Goal: Task Accomplishment & Management: Use online tool/utility

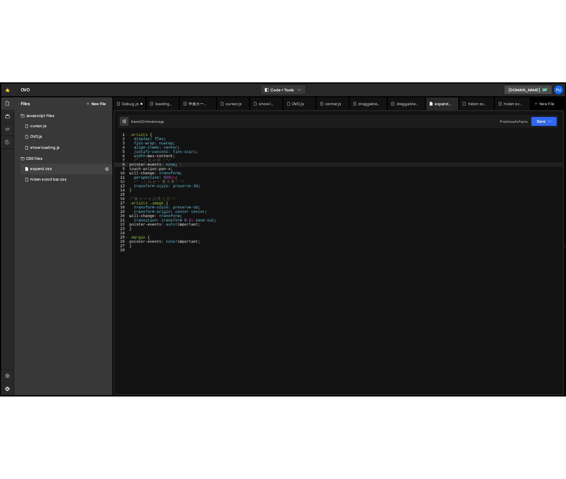
scroll to position [0, 5]
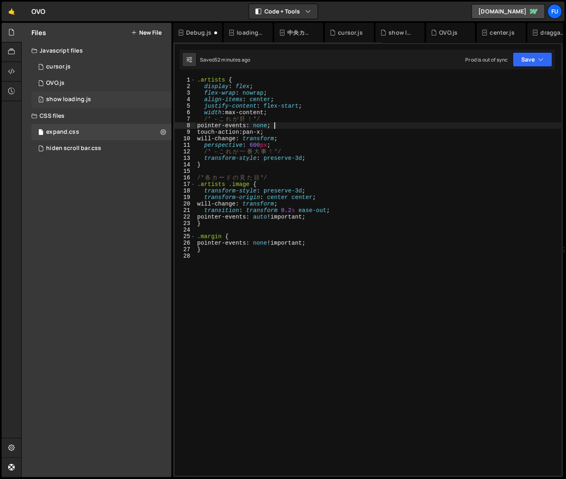
click at [113, 97] on div "1 show loading.js 0" at bounding box center [101, 99] width 140 height 16
click at [115, 73] on div "1 cursor.js 0" at bounding box center [101, 67] width 140 height 16
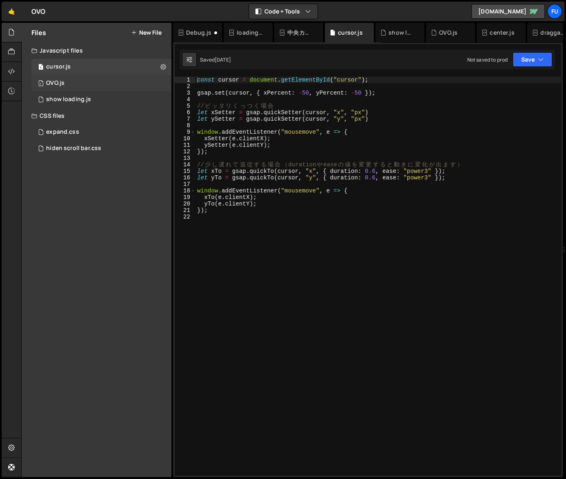
click at [114, 88] on div "1 OVO.js 0" at bounding box center [101, 83] width 140 height 16
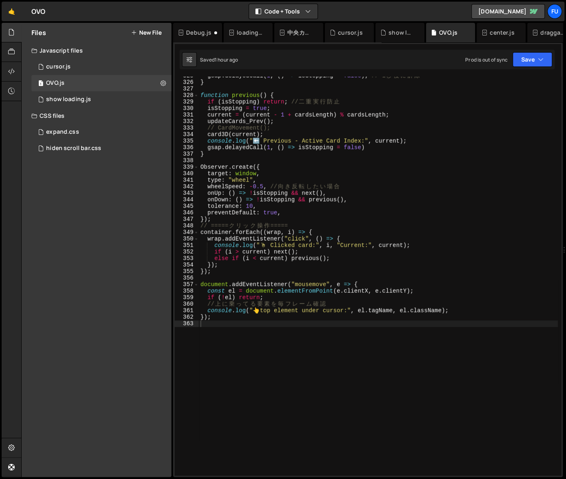
scroll to position [2111, 0]
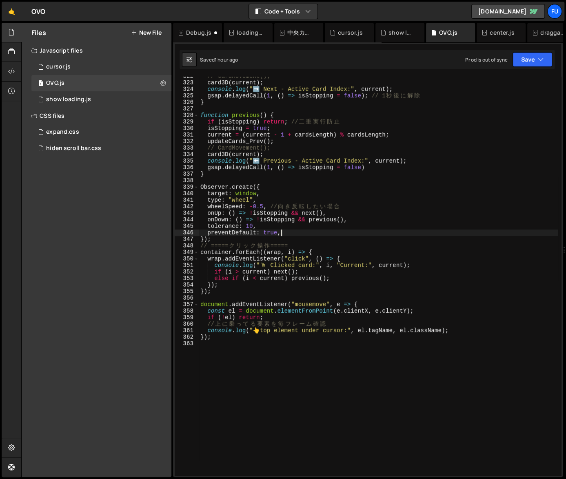
click at [330, 232] on div "// CardMovement(); card3D ( current ) ; console . log ( "➡️ Next - Active Card …" at bounding box center [378, 279] width 359 height 412
click at [237, 190] on div "// CardMovement(); card3D ( current ) ; console . log ( "➡️ Next - Active Card …" at bounding box center [378, 279] width 359 height 412
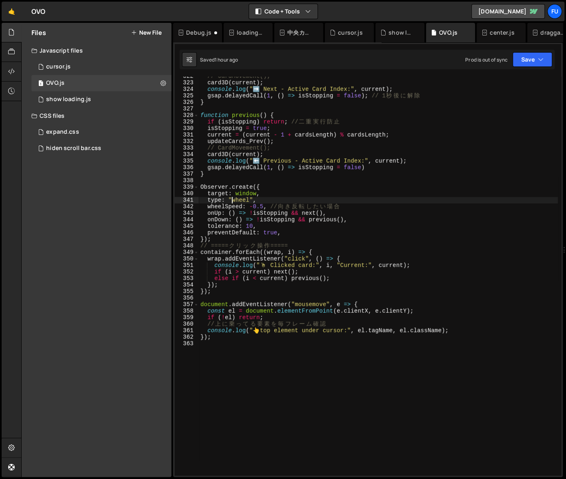
paste textarea "pointer,mouse,touch"
click at [281, 240] on div "// CardMovement(); card3D ( current ) ; console . log ( "➡️ Next - Active Card …" at bounding box center [378, 279] width 359 height 412
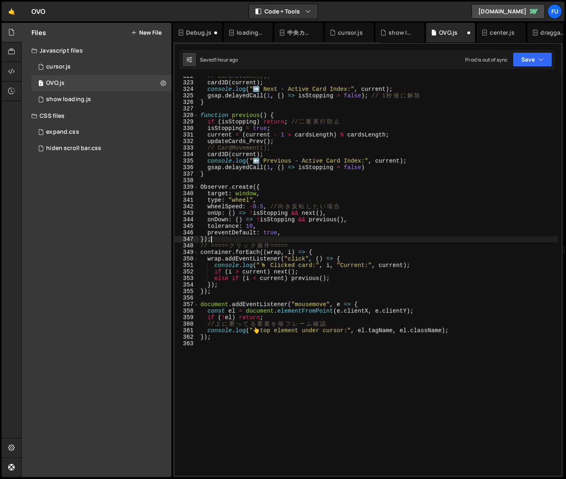
scroll to position [0, 0]
type textarea "});"
click at [84, 133] on div "expand.css 0" at bounding box center [102, 132] width 143 height 16
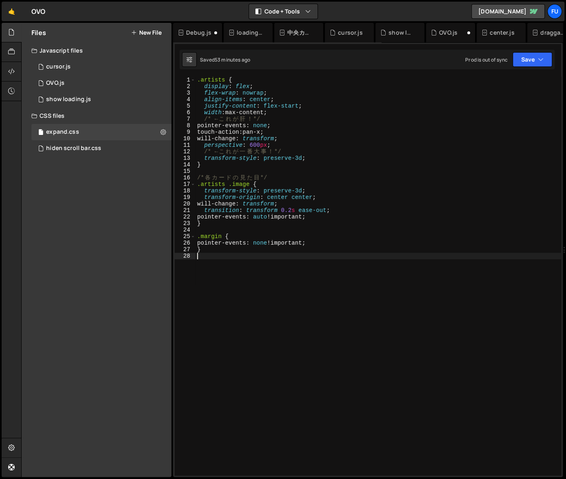
click at [305, 276] on div ".artists { display : flex ; flex-wrap : nowrap ; align-items : center ; justify…" at bounding box center [377, 283] width 365 height 412
paste textarea "pointer-events: none !important;"
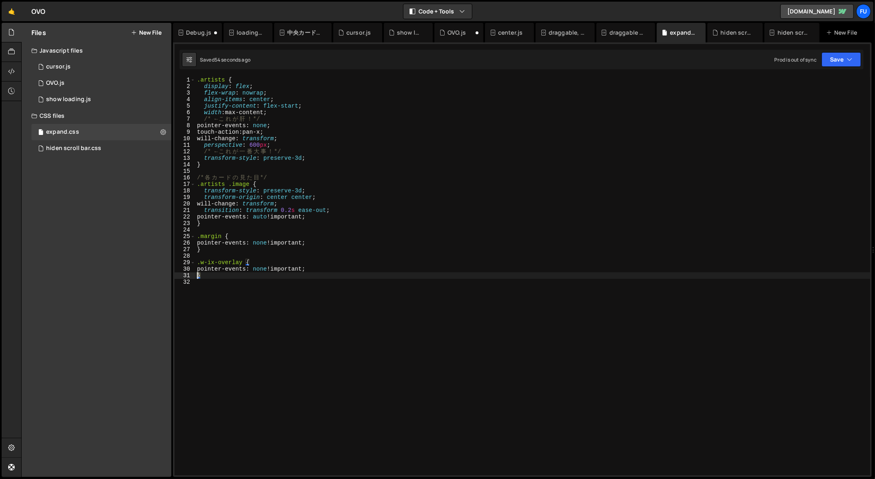
drag, startPoint x: 215, startPoint y: 275, endPoint x: 183, endPoint y: 265, distance: 34.1
click at [183, 265] on div "pointer-events: none !important; 1 2 3 4 5 6 7 8 9 10 11 12 13 14 15 16 17 18 1…" at bounding box center [522, 276] width 695 height 399
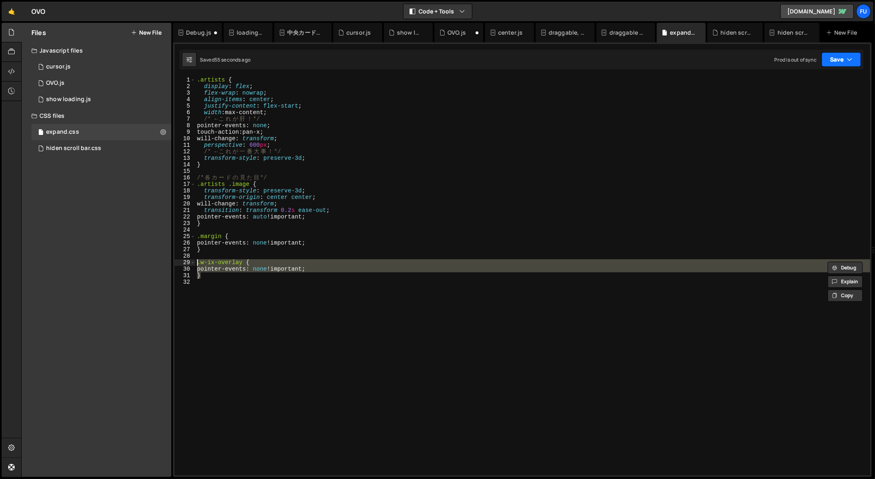
click at [851, 53] on button "Save" at bounding box center [841, 59] width 40 height 15
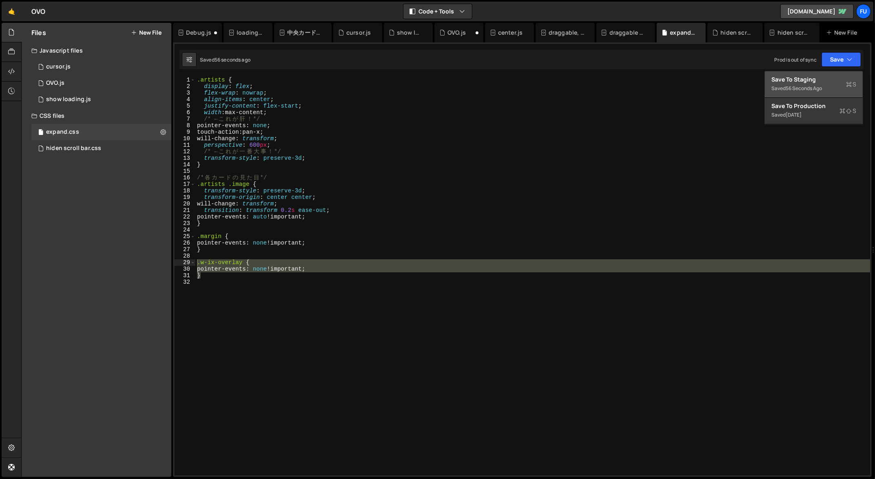
click at [824, 76] on div "Save to Staging S" at bounding box center [813, 79] width 85 height 8
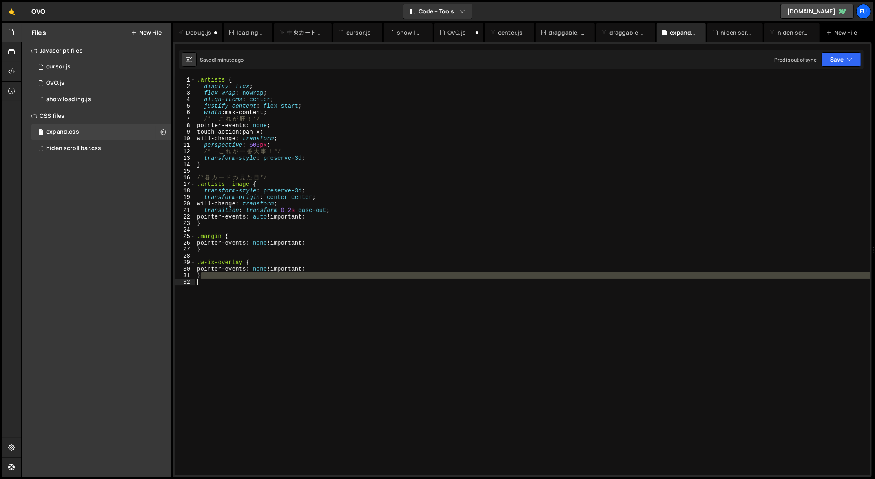
drag, startPoint x: 297, startPoint y: 276, endPoint x: 274, endPoint y: 286, distance: 25.5
click at [280, 292] on div ".artists { display : flex ; flex-wrap : nowrap ; align-items : center ; justify…" at bounding box center [532, 283] width 675 height 412
type textarea "}"
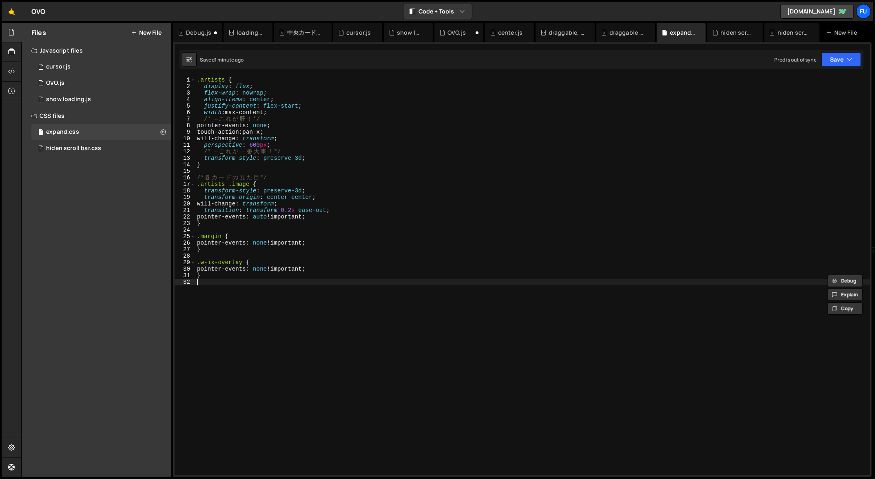
drag, startPoint x: 272, startPoint y: 284, endPoint x: 266, endPoint y: 278, distance: 8.7
click at [266, 278] on div ".artists { display : flex ; flex-wrap : nowrap ; align-items : center ; justify…" at bounding box center [532, 283] width 675 height 412
type textarea "}"
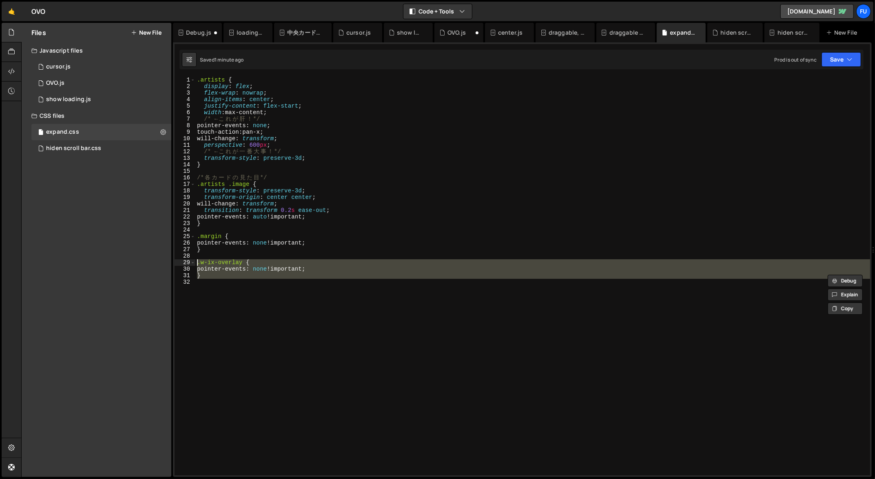
drag, startPoint x: 265, startPoint y: 296, endPoint x: 176, endPoint y: 263, distance: 94.6
click at [176, 263] on div "1 2 3 4 5 6 7 8 9 10 11 12 13 14 15 16 17 18 19 20 21 22 23 24 25 26 27 28 29 3…" at bounding box center [522, 276] width 695 height 399
type textarea ".w-ix-overlay { pointer-events: none !important;"
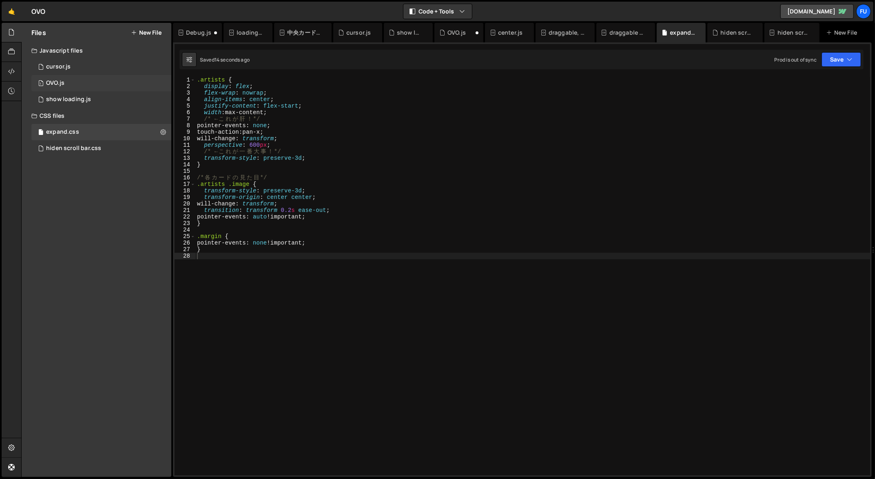
click at [87, 82] on div "1 OVO.js 0" at bounding box center [101, 83] width 140 height 16
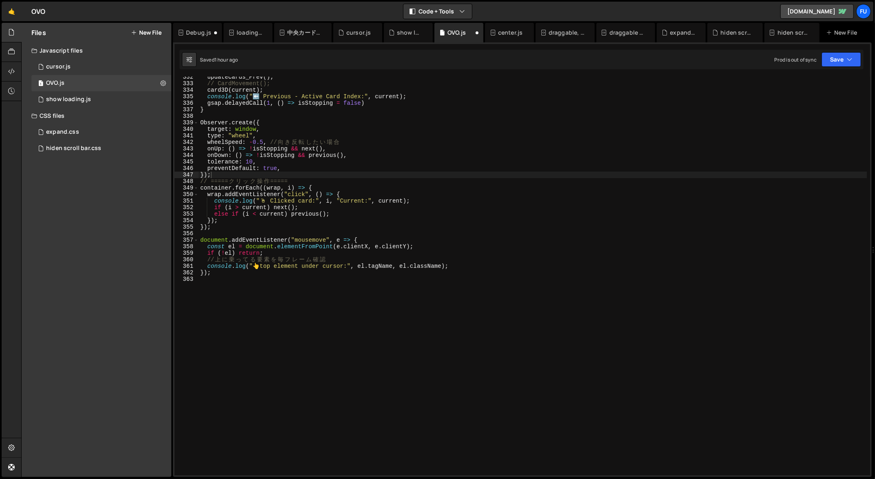
scroll to position [2162, 0]
click at [294, 418] on div "updateCards_Prev ( ) ; // CardMovement(); card3D ( current ) ; console . log ( …" at bounding box center [533, 280] width 668 height 412
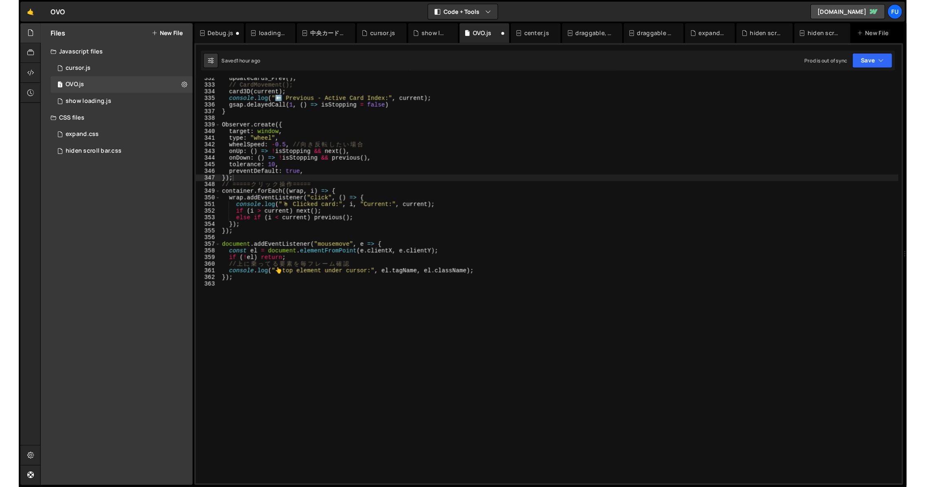
scroll to position [0, 0]
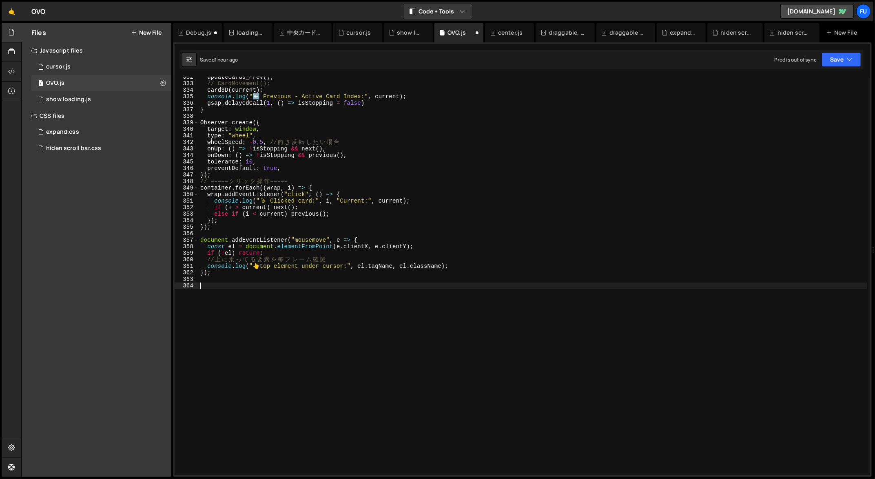
paste textarea "});"
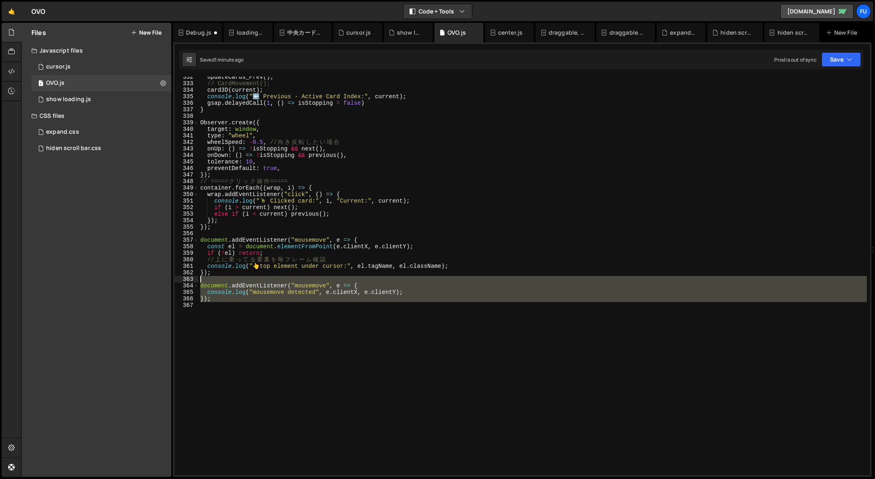
drag, startPoint x: 242, startPoint y: 309, endPoint x: 177, endPoint y: 281, distance: 71.4
click at [177, 281] on div "}); 332 333 334 335 336 337 338 339 340 341 342 343 344 345 346 347 348 349 350…" at bounding box center [522, 276] width 695 height 399
paste textarea "getEventListeners(document)"
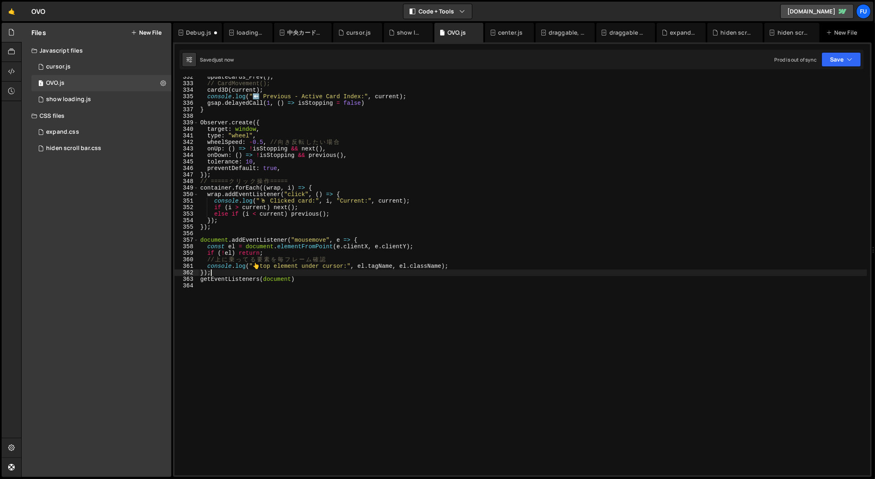
click at [241, 273] on div "updateCards_Prev ( ) ; // CardMovement(); card3D ( current ) ; console . log ( …" at bounding box center [533, 280] width 668 height 412
type textarea "});"
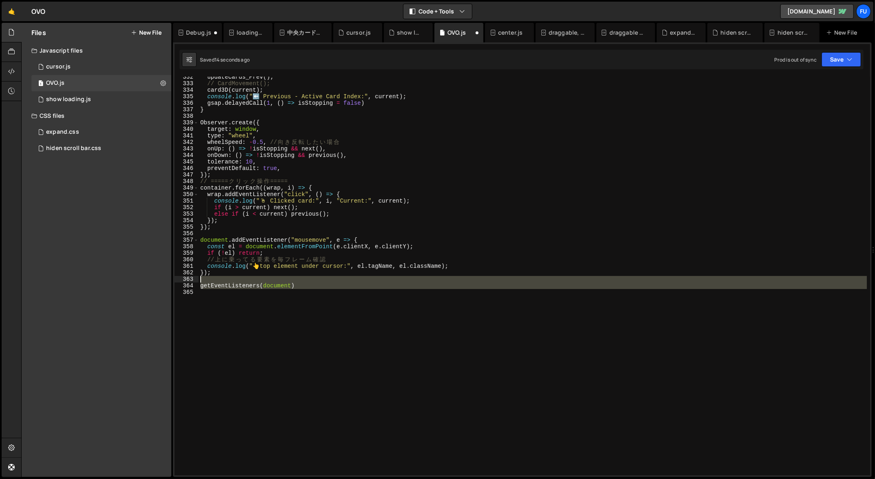
drag, startPoint x: 316, startPoint y: 296, endPoint x: 178, endPoint y: 281, distance: 139.2
click at [178, 280] on div "332 333 334 335 336 337 338 339 340 341 342 343 344 345 346 347 348 349 350 351…" at bounding box center [522, 276] width 695 height 399
type textarea "getEventListeners(document)"
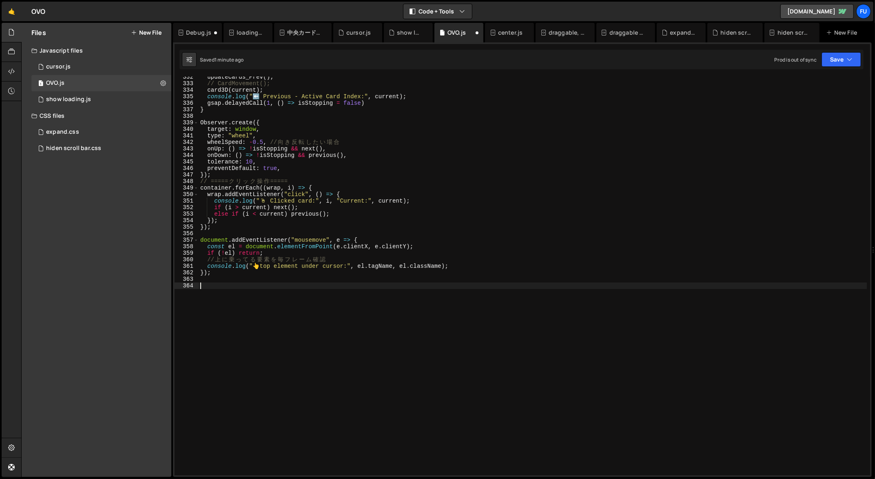
paste textarea "});"
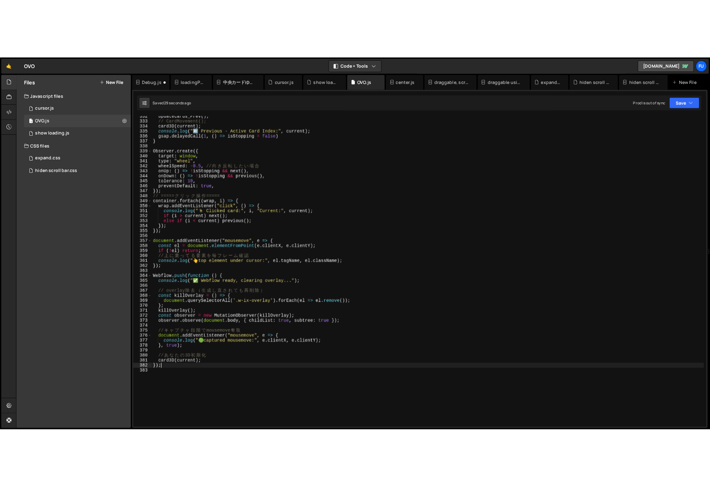
scroll to position [0, 0]
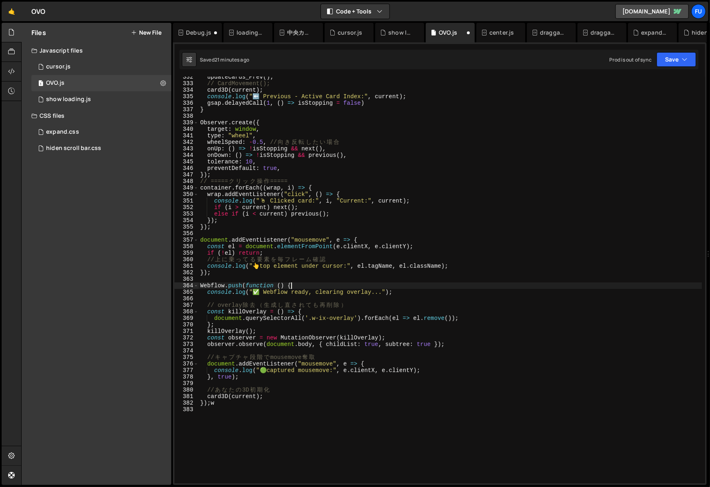
click at [459, 286] on div "updateCards_Prev ( ) ; // CardMovement(); card3D ( current ) ; console . log ( …" at bounding box center [450, 284] width 503 height 420
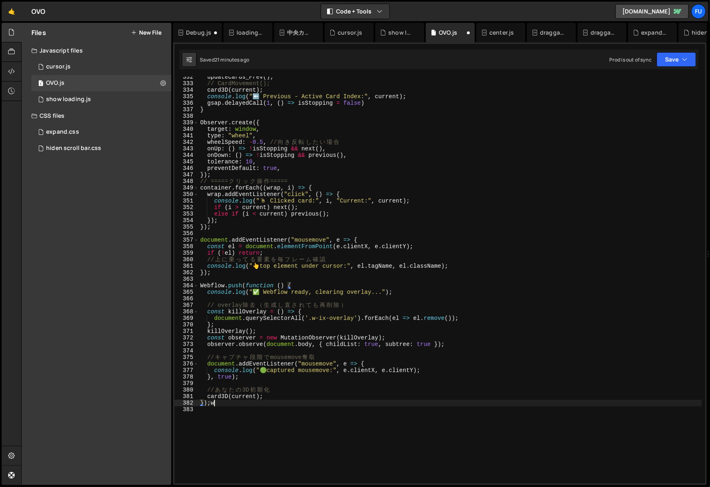
click at [303, 405] on div "updateCards_Prev ( ) ; // CardMovement(); card3D ( current ) ; console . log ( …" at bounding box center [450, 284] width 503 height 420
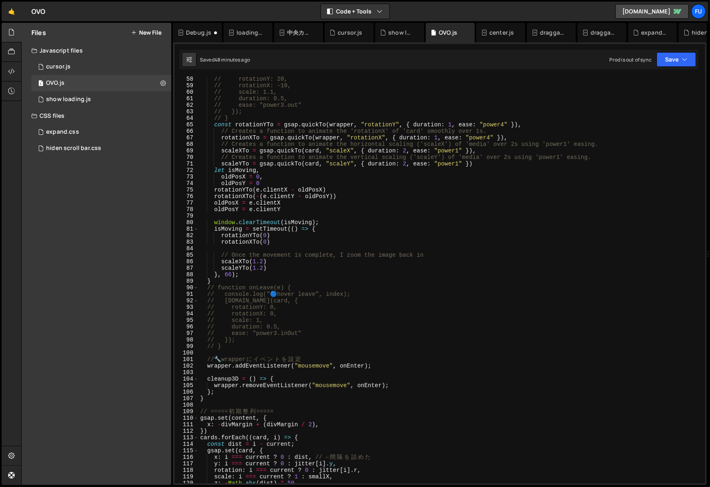
scroll to position [373, 0]
click at [283, 274] on div "// rotationY: 20, // rotationX: -10, // scale: 1.1, // duration: 0.5, // ease: …" at bounding box center [450, 286] width 503 height 420
click at [300, 275] on div "// rotationY: 20, // rotationX: -10, // scale: 1.1, // duration: 0.5, // ease: …" at bounding box center [450, 286] width 503 height 420
drag, startPoint x: 299, startPoint y: 272, endPoint x: 268, endPoint y: 268, distance: 31.3
click at [268, 268] on div "// rotationY: 20, // rotationX: -10, // scale: 1.1, // duration: 0.5, // ease: …" at bounding box center [450, 286] width 503 height 420
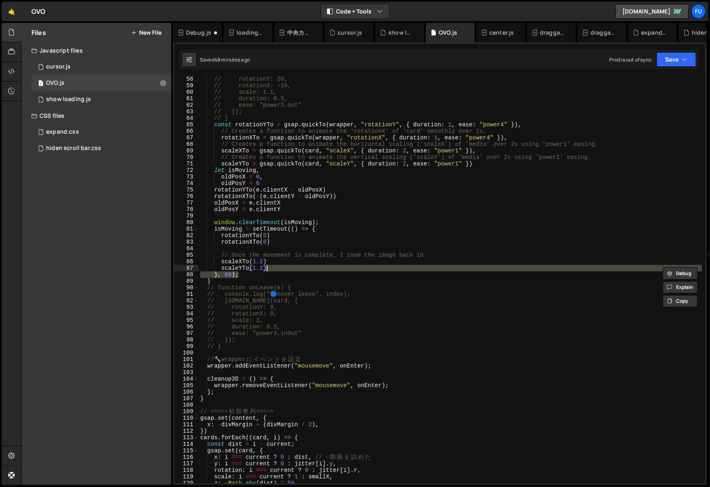
click at [299, 264] on div "// rotationY: 20, // rotationX: -10, // scale: 1.1, // duration: 0.5, // ease: …" at bounding box center [450, 286] width 503 height 420
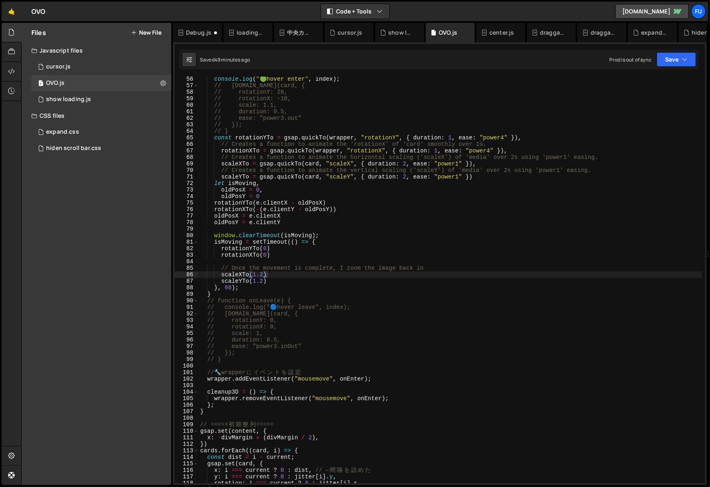
scroll to position [360, 0]
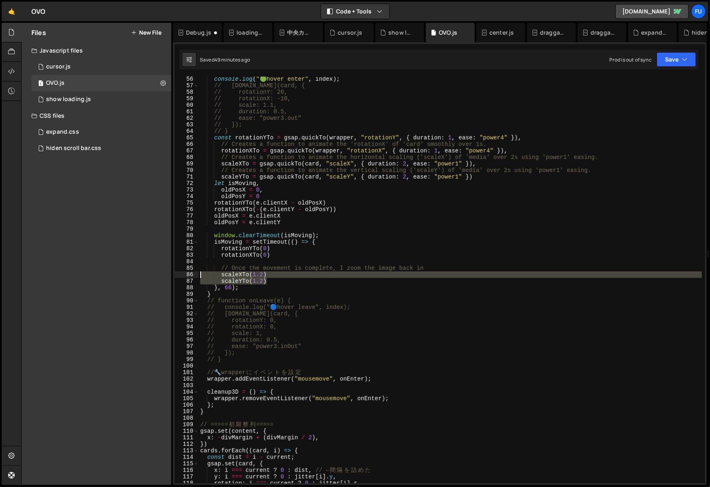
drag, startPoint x: 272, startPoint y: 284, endPoint x: 177, endPoint y: 275, distance: 95.8
click at [177, 275] on div "scaleXTo(1.2) 56 57 58 59 60 61 62 63 64 65 66 67 68 69 70 71 72 73 74 75 76 77…" at bounding box center [440, 280] width 531 height 407
click at [334, 280] on div "console . log ( " 🟢 hover enter" , index ) ; // [DOMAIN_NAME](card, { // rotati…" at bounding box center [450, 280] width 503 height 407
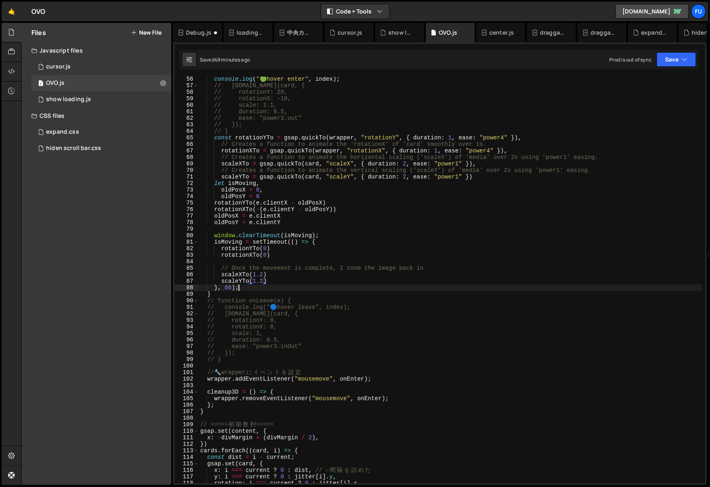
click at [300, 287] on div "console . log ( " 🟢 hover enter" , index ) ; // [DOMAIN_NAME](card, { // rotati…" at bounding box center [450, 286] width 503 height 420
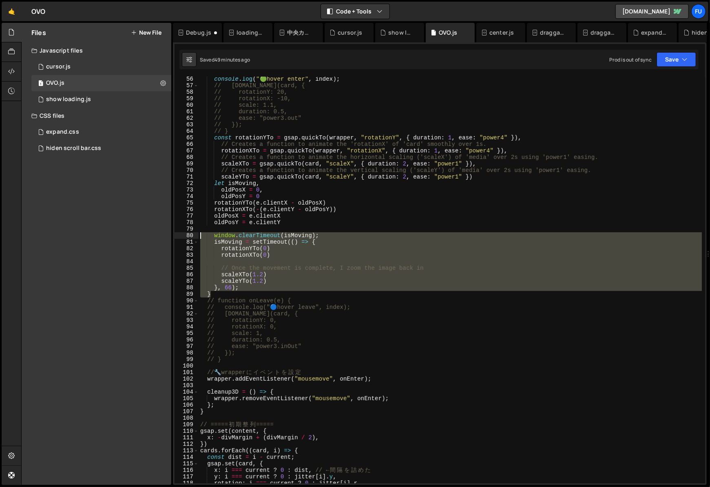
drag, startPoint x: 249, startPoint y: 295, endPoint x: 175, endPoint y: 237, distance: 94.1
click at [175, 237] on div "}, 66); 56 57 58 59 60 61 62 63 64 65 66 67 68 69 70 71 72 73 74 75 76 77 78 79…" at bounding box center [440, 280] width 531 height 407
type textarea "window.clearTimeout(isMoving); isMoving = setTimeout(() => {"
click at [328, 259] on div "console . log ( " 🟢 hover enter" , index ) ; // [DOMAIN_NAME](card, { // rotati…" at bounding box center [450, 280] width 503 height 407
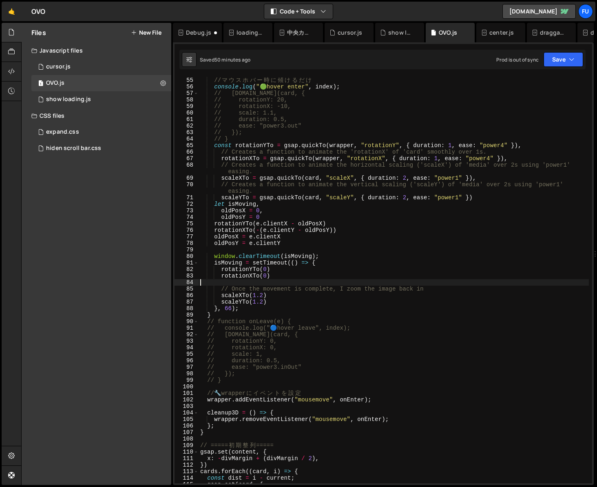
scroll to position [352, 0]
click at [319, 275] on div "// if (e.target.closest('.div') !== wrapper) return; // マ ウ ス ホ バ ー 時 に 傾 け る だ…" at bounding box center [394, 281] width 390 height 420
type textarea "rotationXTo(0)"
click at [291, 277] on div "// if (e.target.closest('.div') !== wrapper) return; // マ ウ ス ホ バ ー 時 に 傾 け る だ…" at bounding box center [394, 281] width 390 height 420
click at [290, 282] on div "// if (e.target.closest('.div') !== wrapper) return; // マ ウ ス ホ バ ー 時 に 傾 け る だ…" at bounding box center [394, 281] width 390 height 420
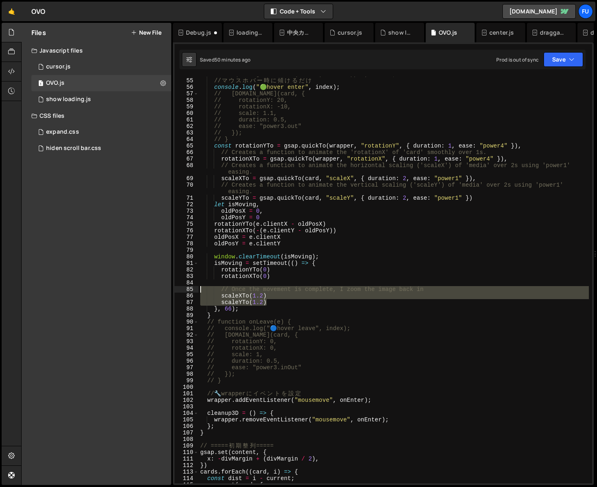
drag, startPoint x: 284, startPoint y: 304, endPoint x: 184, endPoint y: 288, distance: 101.5
click at [184, 288] on div "54 55 56 57 58 59 60 61 62 63 64 65 66 67 68 69 70 71 72 73 74 75 76 77 78 79 8…" at bounding box center [384, 280] width 418 height 407
type textarea "// Once the movement is complete, I zoom the image back in scaleXTo(1.2)"
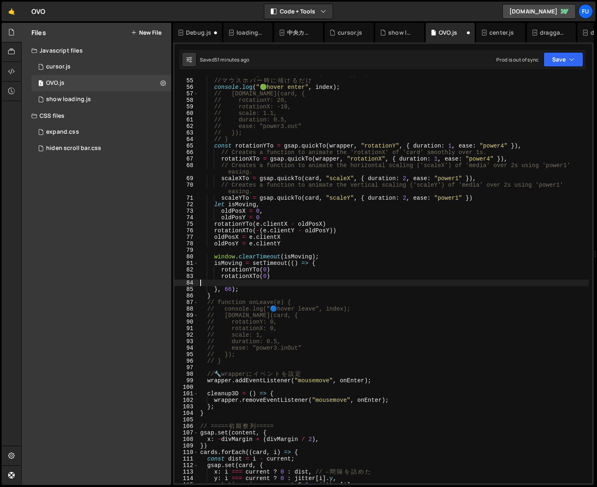
type textarea "rotationXTo(0)"
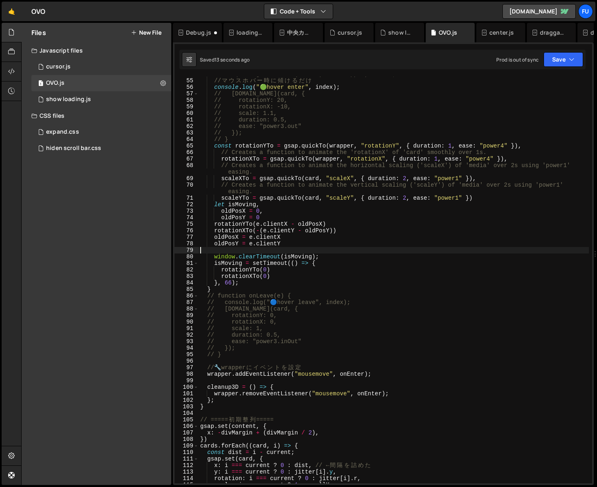
click at [348, 252] on div "// if (e.target.closest('.div') !== wrapper) return; // マ ウ ス ホ バ ー 時 に 傾 け る だ…" at bounding box center [394, 281] width 390 height 420
click at [279, 275] on div "// if (e.target.closest('.div') !== wrapper) return; // マ ウ ス ホ バ ー 時 に 傾 け る だ…" at bounding box center [394, 281] width 390 height 420
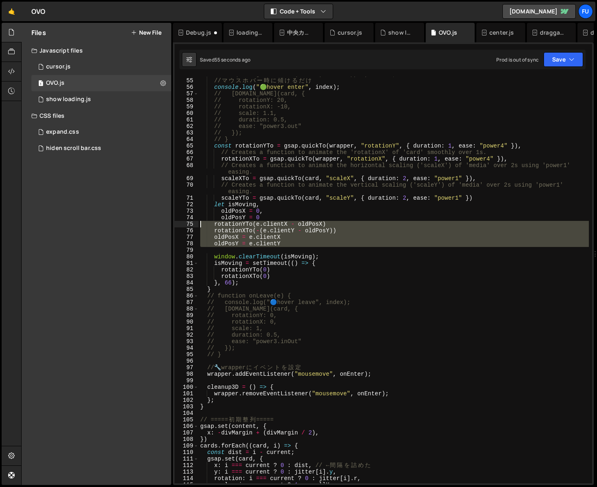
drag, startPoint x: 315, startPoint y: 251, endPoint x: 199, endPoint y: 225, distance: 118.7
click at [199, 225] on div "// if (e.target.closest('.div') !== wrapper) return; // マ ウ ス ホ バ ー 時 に 傾 け る だ…" at bounding box center [394, 281] width 390 height 420
click at [319, 296] on div "// if (e.target.closest('.div') !== wrapper) return; // マ ウ ス ホ バ ー 時 に 傾 け る だ…" at bounding box center [394, 281] width 390 height 420
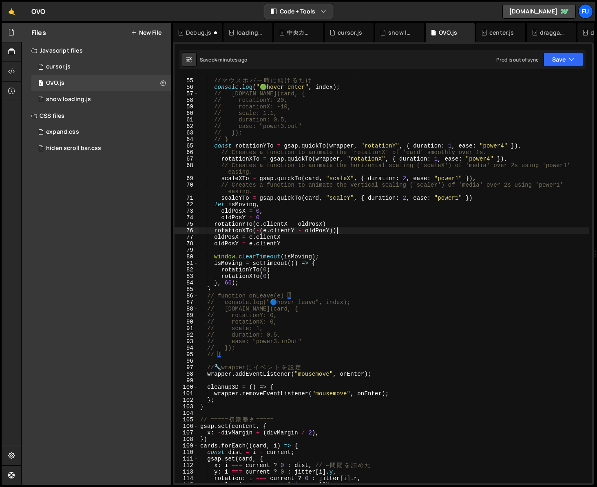
click at [361, 230] on div "// if (e.target.closest('.div') !== wrapper) return; // マ ウ ス ホ バ ー 時 に 傾 け る だ…" at bounding box center [394, 281] width 390 height 420
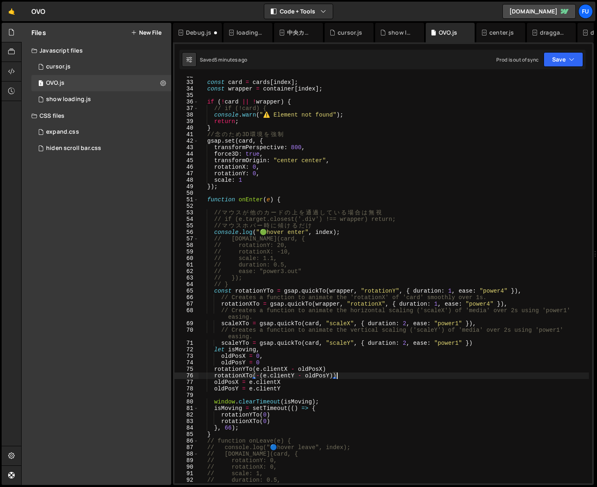
scroll to position [208, 0]
click at [424, 221] on div "const card = cards [ index ] ; const wrapper = container [ index ] ; if ( ! car…" at bounding box center [394, 281] width 390 height 420
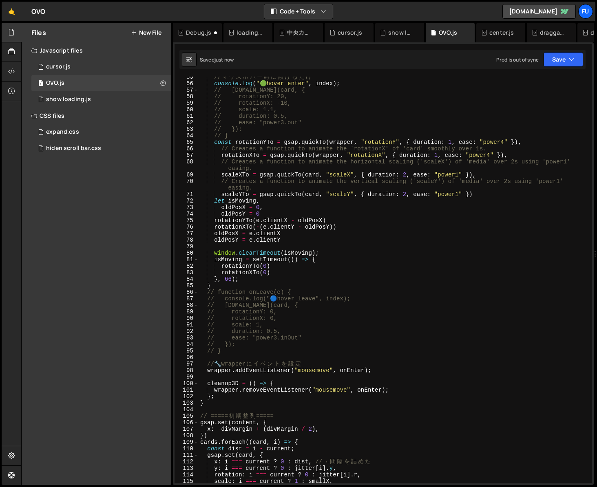
scroll to position [355, 0]
click at [412, 398] on div "// マ ウ ス ホ バ ー 時 に 傾 け る だ け console . log ( " 🟢 hover enter" , index ) ; // [D…" at bounding box center [394, 284] width 390 height 420
click at [412, 390] on div "// マ ウ ス ホ バ ー 時 に 傾 け る だ け console . log ( " 🟢 hover enter" , index ) ; // [D…" at bounding box center [394, 284] width 390 height 420
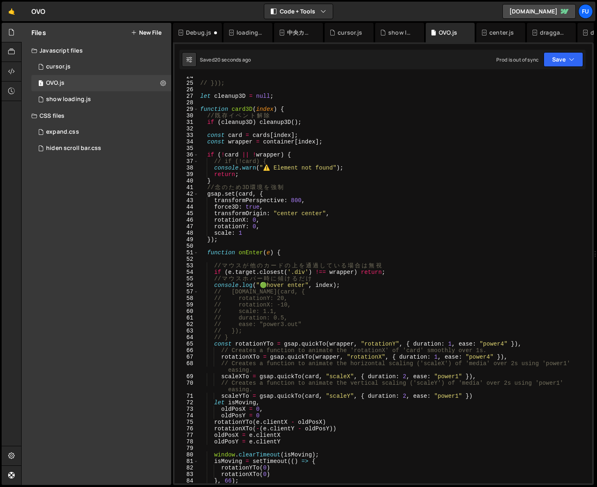
scroll to position [153, 0]
click at [308, 124] on div "// })); let cleanup3D = null ; function card3D ( index ) { // 既 存 イ ベ ン ト 解 除 i…" at bounding box center [394, 283] width 390 height 420
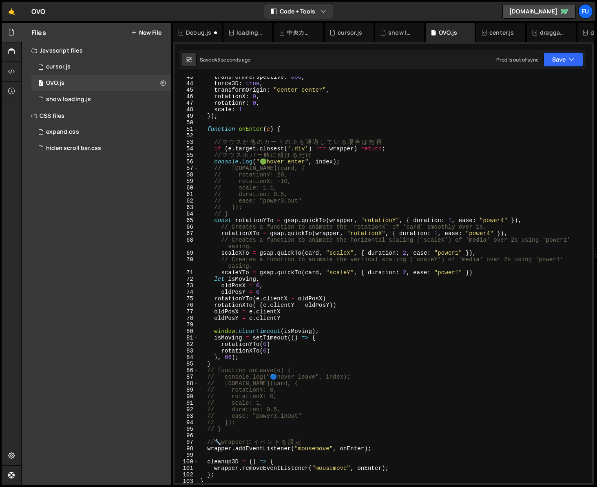
scroll to position [314, 0]
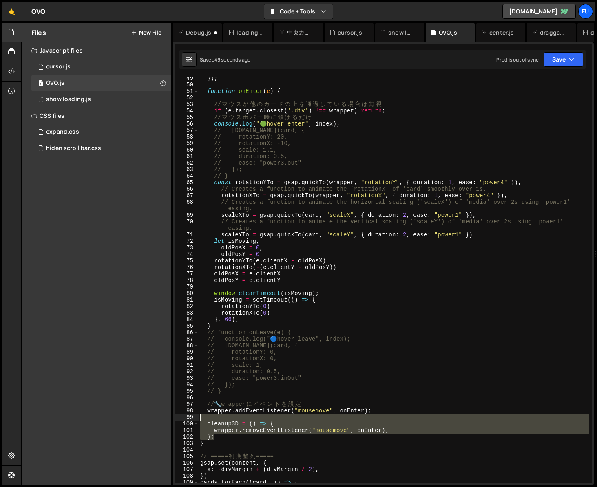
drag, startPoint x: 237, startPoint y: 439, endPoint x: 197, endPoint y: 420, distance: 43.4
click at [197, 420] on div "if (cleanup3D) cleanup3D(); 49 50 51 52 53 54 55 56 57 58 59 60 61 62 63 64 65 …" at bounding box center [384, 280] width 418 height 407
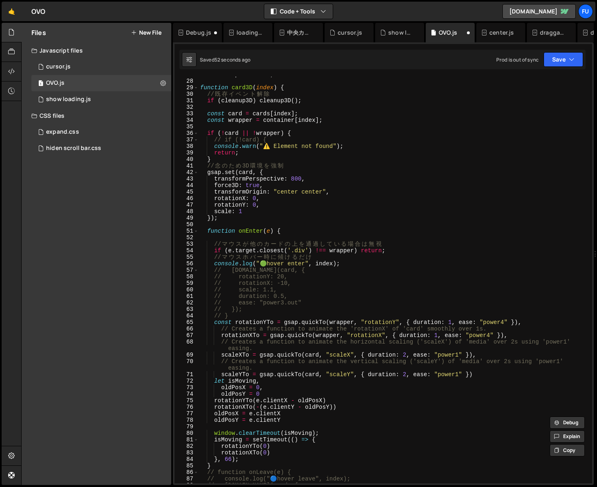
scroll to position [175, 0]
click at [325, 99] on div "let cleanup3D = null ; function card3D ( index ) { // 既 存 イ ベ ン ト 解 除 if ( clea…" at bounding box center [394, 281] width 390 height 420
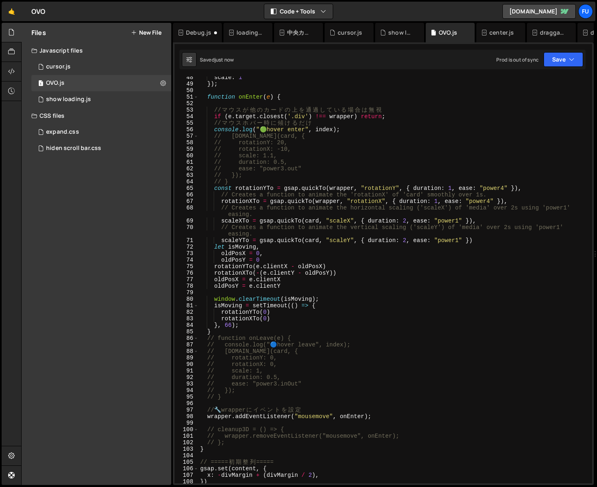
scroll to position [323, 0]
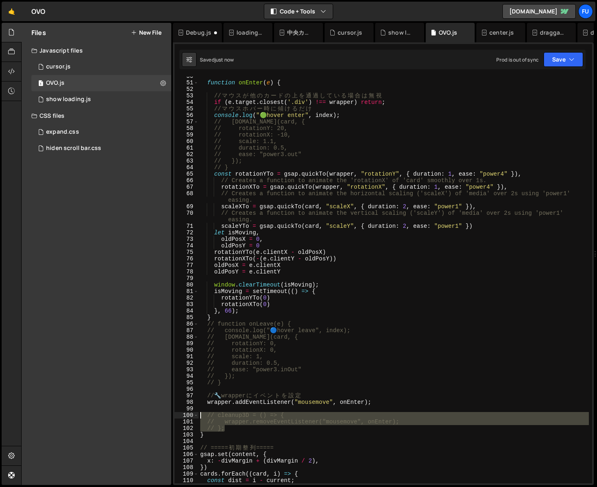
drag, startPoint x: 276, startPoint y: 430, endPoint x: 187, endPoint y: 417, distance: 90.2
click at [187, 417] on div "if (cleanup3D) cleanup3D(); 50 51 52 53 54 55 56 57 58 59 60 61 62 63 64 65 66 …" at bounding box center [384, 280] width 418 height 407
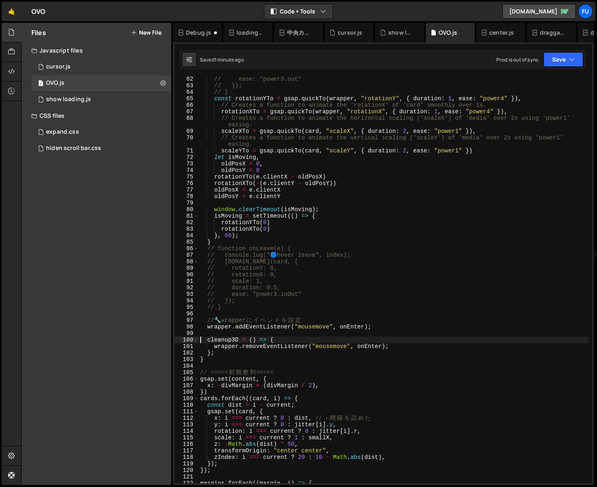
scroll to position [399, 0]
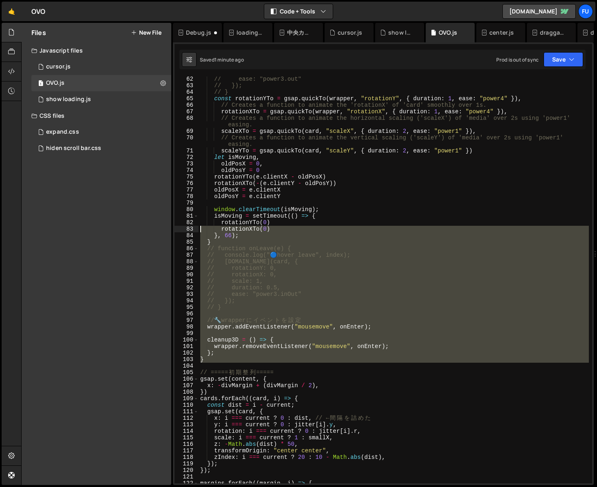
drag, startPoint x: 217, startPoint y: 364, endPoint x: 190, endPoint y: 231, distance: 135.6
click at [190, 231] on div "cleanup3D = () => { 62 63 64 65 66 67 68 69 70 71 72 73 74 75 76 77 78 79 80 81…" at bounding box center [384, 280] width 418 height 407
type textarea "rotationXTo(0) }, 66);"
click at [240, 366] on div "// ease: "power3.out" // }); // } const rotationYTo = gsap . quickTo ( wrapper …" at bounding box center [394, 280] width 390 height 407
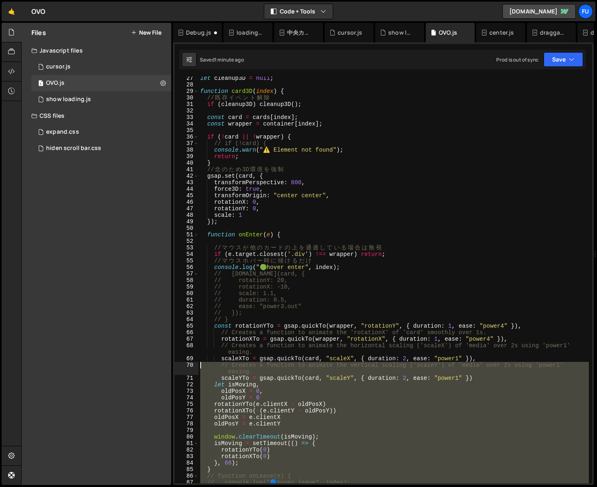
scroll to position [0, 0]
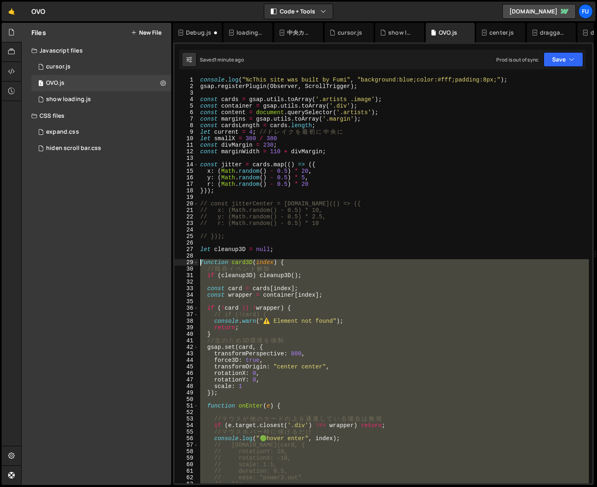
drag, startPoint x: 219, startPoint y: 358, endPoint x: 188, endPoint y: 263, distance: 100.6
click at [188, 263] on div "1 2 3 4 5 6 7 8 9 10 11 12 13 14 15 16 17 18 19 20 21 22 23 24 25 26 27 28 29 3…" at bounding box center [384, 280] width 418 height 407
type textarea "function card3D(index) { // 既存イベント解除"
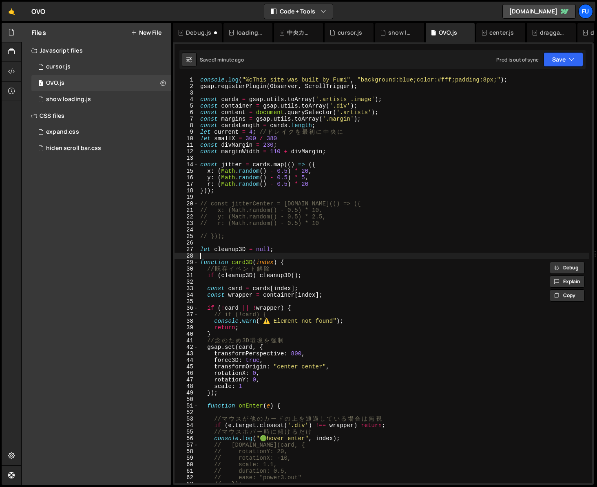
click at [208, 254] on div "console . log ( "%cThis site was built by Fumi" , "background:blue;color:#fff;p…" at bounding box center [394, 287] width 390 height 420
drag, startPoint x: 195, startPoint y: 247, endPoint x: 207, endPoint y: 254, distance: 13.9
click at [207, 254] on div "1 2 3 4 5 6 7 8 9 10 11 12 13 14 15 16 17 18 19 20 21 22 23 24 25 26 27 28 29 3…" at bounding box center [384, 280] width 418 height 407
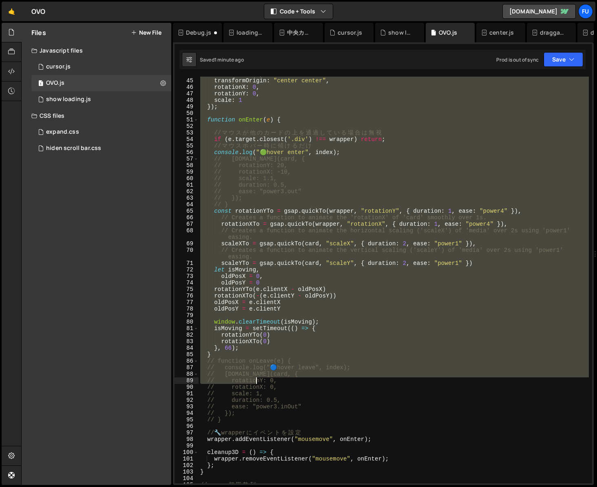
scroll to position [298, 0]
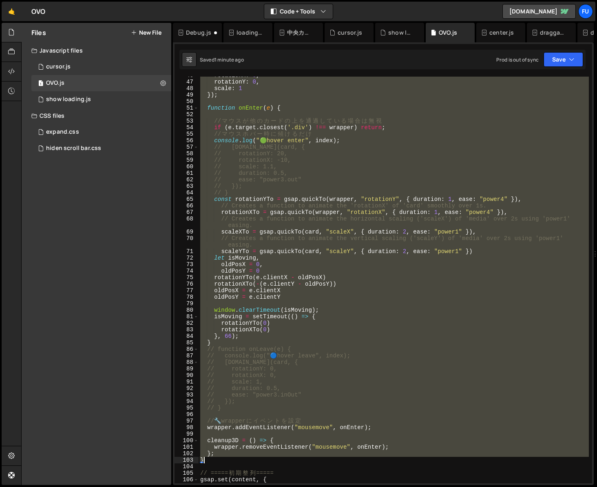
drag, startPoint x: 201, startPoint y: 251, endPoint x: 250, endPoint y: 459, distance: 214.1
click at [250, 459] on div "rotationX : 0 , rotationY : 0 , scale : 1 }) ; function onEnter ( e ) { // マ ウ …" at bounding box center [394, 282] width 390 height 420
click at [248, 312] on div "rotationX : 0 , rotationY : 0 , scale : 1 }) ; function onEnter ( e ) { // マ ウ …" at bounding box center [394, 280] width 390 height 407
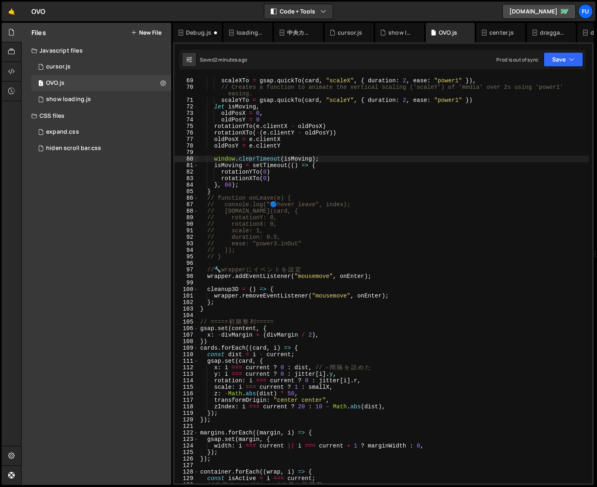
scroll to position [448, 0]
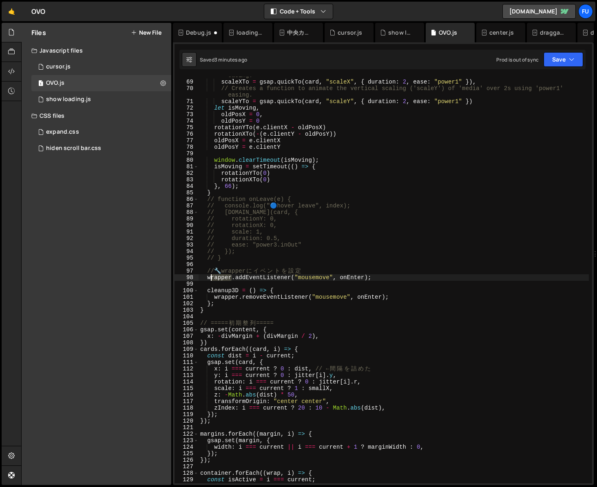
drag, startPoint x: 223, startPoint y: 280, endPoint x: 209, endPoint y: 279, distance: 13.9
click at [209, 279] on div "// Creates a function to animate the horizontal scaling ('scaleX') of 'media' o…" at bounding box center [394, 279] width 390 height 427
drag, startPoint x: 370, startPoint y: 275, endPoint x: 385, endPoint y: 276, distance: 15.6
click at [370, 275] on div "// Creates a function to animate the horizontal scaling ('scaleX') of 'media' o…" at bounding box center [394, 279] width 390 height 427
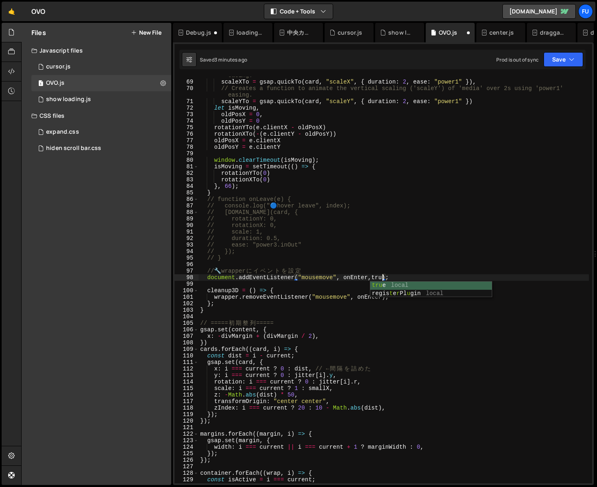
scroll to position [0, 13]
click at [238, 298] on div "// Creates a function to animate the horizontal scaling ('scaleX') of 'media' o…" at bounding box center [394, 279] width 390 height 427
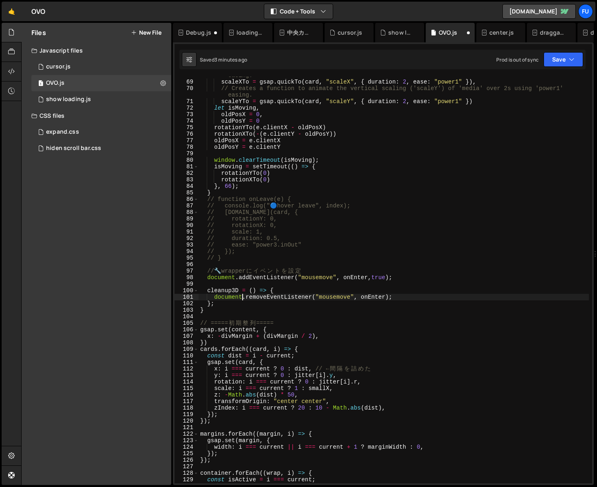
scroll to position [0, 3]
drag, startPoint x: 385, startPoint y: 297, endPoint x: 440, endPoint y: 309, distance: 55.9
click at [385, 297] on div "// Creates a function to animate the horizontal scaling ('scaleX') of 'media' o…" at bounding box center [394, 279] width 390 height 427
type textarea "document.removeEventListener("mousemove", onEnter,true);"
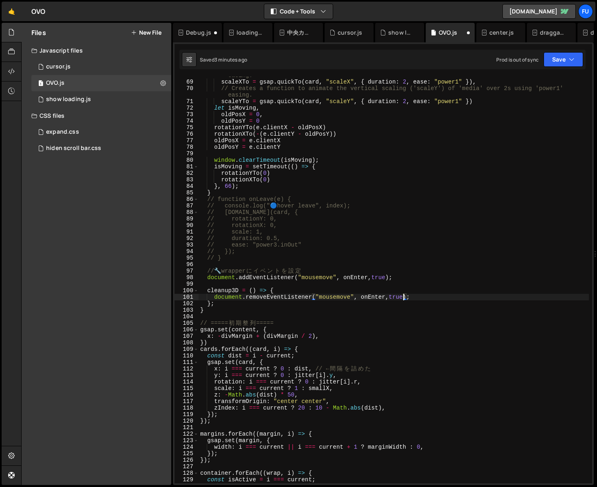
click at [506, 317] on div "// Creates a function to animate the horizontal scaling ('scaleX') of 'media' o…" at bounding box center [394, 279] width 390 height 427
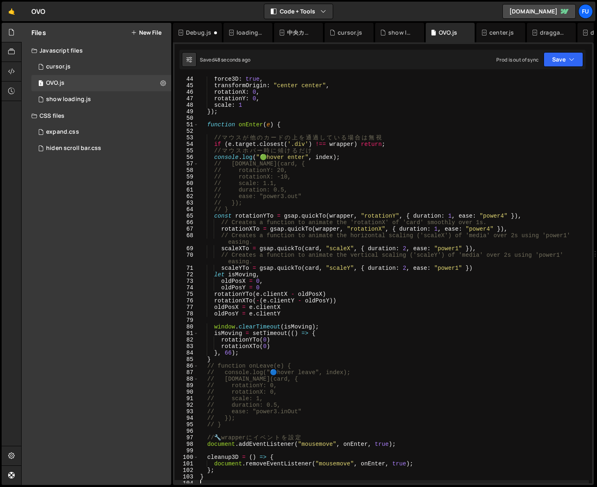
scroll to position [281, 0]
click at [316, 276] on div "force3D : true , transformOrigin : "center center" , rotationX : 0 , rotationY …" at bounding box center [394, 286] width 390 height 420
click at [309, 281] on div "force3D : true , transformOrigin : "center center" , rotationX : 0 , rotationY …" at bounding box center [394, 286] width 390 height 420
click at [292, 316] on div "force3D : true , transformOrigin : "center center" , rotationX : 0 , rotationY …" at bounding box center [394, 286] width 390 height 420
type textarea "oldPosY = e.clientY"
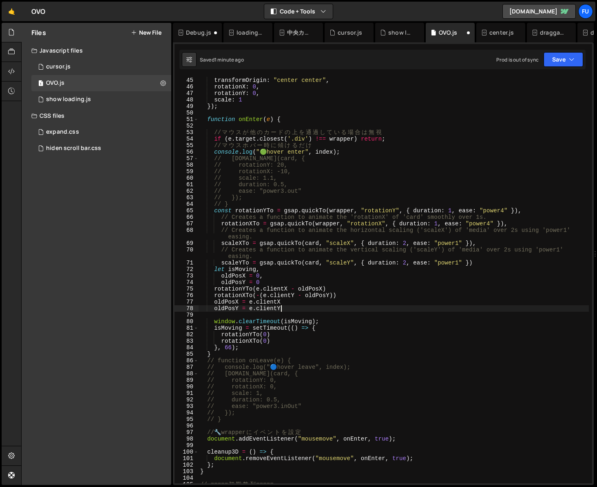
scroll to position [289, 0]
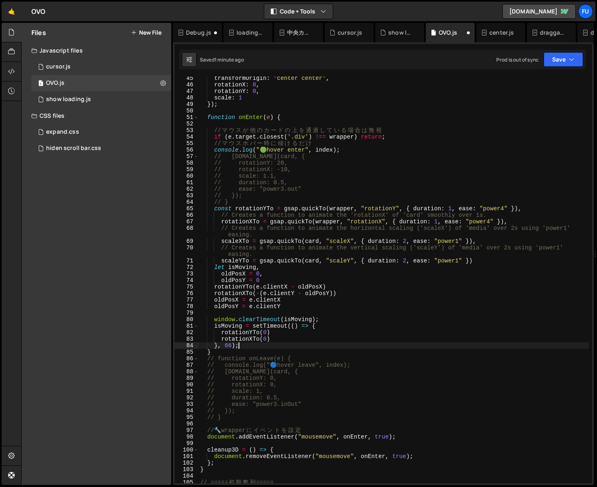
click at [275, 348] on div "transformOrigin : "center center" , rotationX : 0 , rotationY : 0 , scale : 1 }…" at bounding box center [394, 285] width 390 height 420
click at [271, 350] on div "transformOrigin : "center center" , rotationX : 0 , rotationY : 0 , scale : 1 }…" at bounding box center [394, 285] width 390 height 420
type textarea "}"
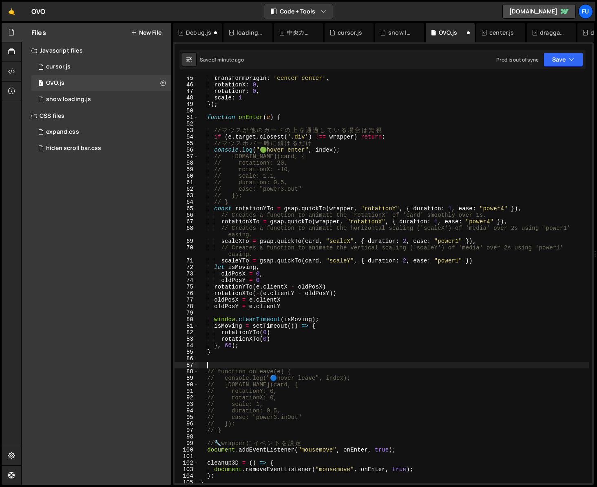
paste textarea "});"
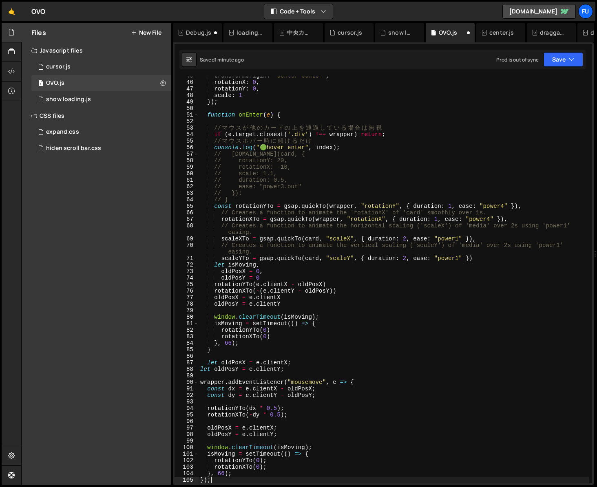
scroll to position [291, 0]
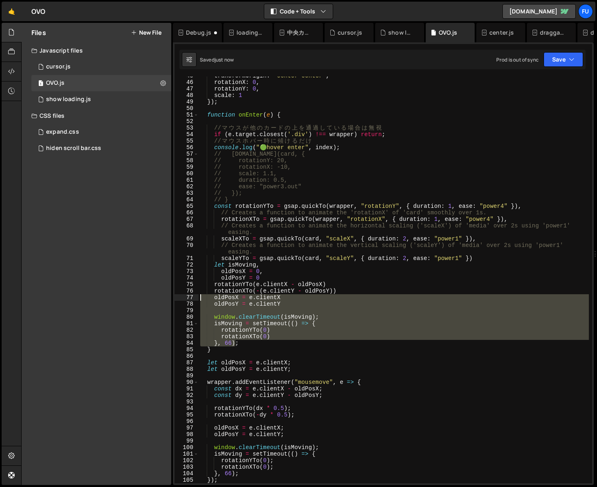
drag, startPoint x: 237, startPoint y: 346, endPoint x: 191, endPoint y: 303, distance: 63.2
click at [179, 295] on div "}); 45 46 47 48 49 50 51 52 53 54 55 56 57 58 59 60 61 62 63 64 65 66 67 68 69 …" at bounding box center [384, 280] width 418 height 407
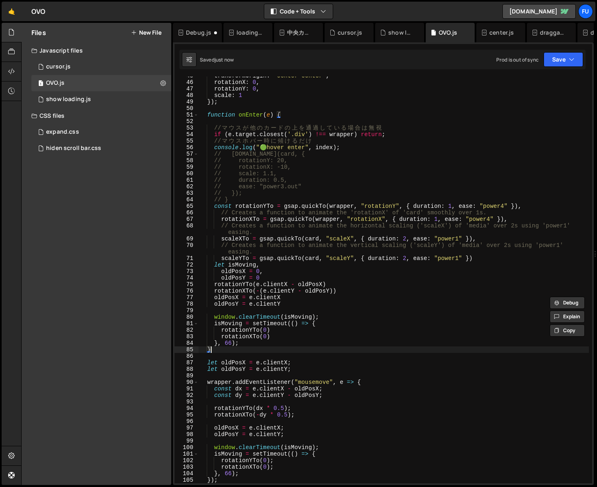
click at [224, 352] on div "transformOrigin : "center center" , rotationX : 0 , rotationY : 0 , scale : 1 }…" at bounding box center [394, 283] width 390 height 420
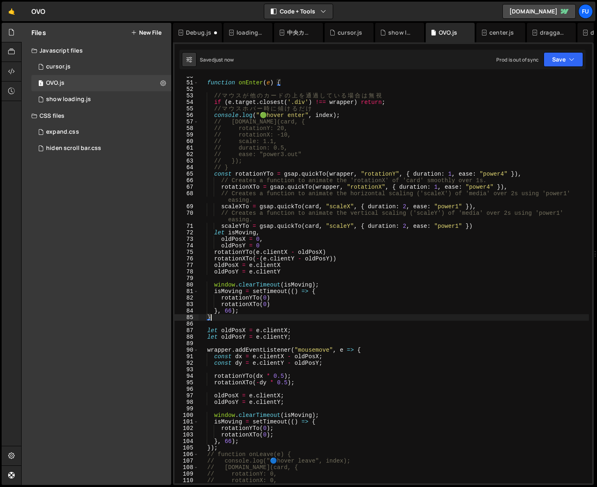
scroll to position [331, 0]
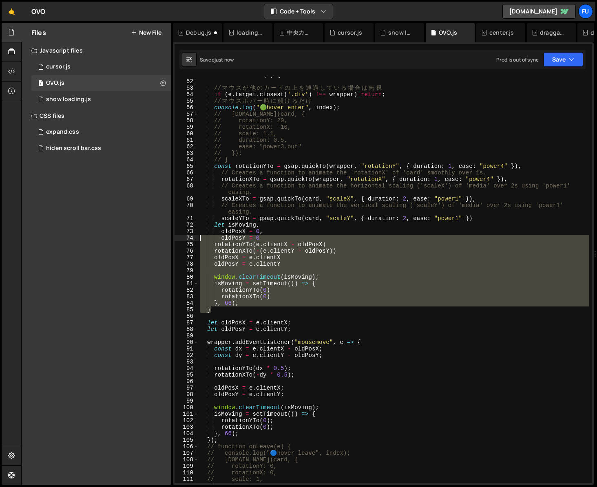
drag, startPoint x: 215, startPoint y: 310, endPoint x: 195, endPoint y: 255, distance: 57.9
click at [188, 238] on div "} 51 52 53 54 55 56 57 58 59 60 61 62 63 64 65 66 67 68 69 70 71 72 73 74 75 76…" at bounding box center [384, 280] width 418 height 407
type textarea "oldPosY = 0 rotationYTo(e.clientX - oldPosX)"
click at [248, 315] on div "function onEnter ( e ) { // マ ウ ス が 他 の カ ー ド の 上 を 通 過 し て い る 場 合 は 無 視 if ( …" at bounding box center [394, 282] width 390 height 420
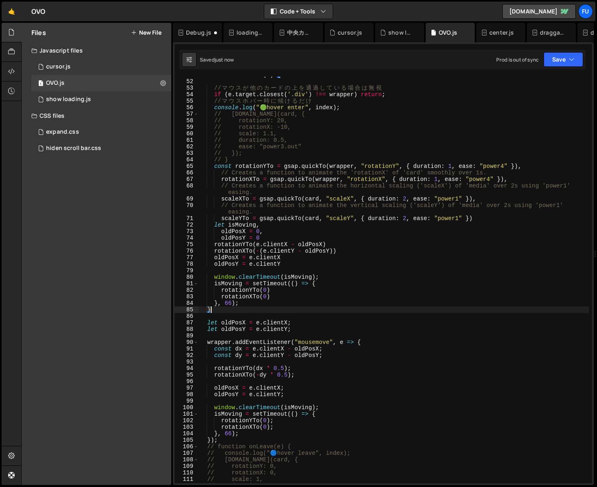
click at [235, 310] on div "function onEnter ( e ) { // マ ウ ス が 他 の カ ー ド の 上 を 通 過 し て い る 場 合 は 無 視 if ( …" at bounding box center [394, 282] width 390 height 420
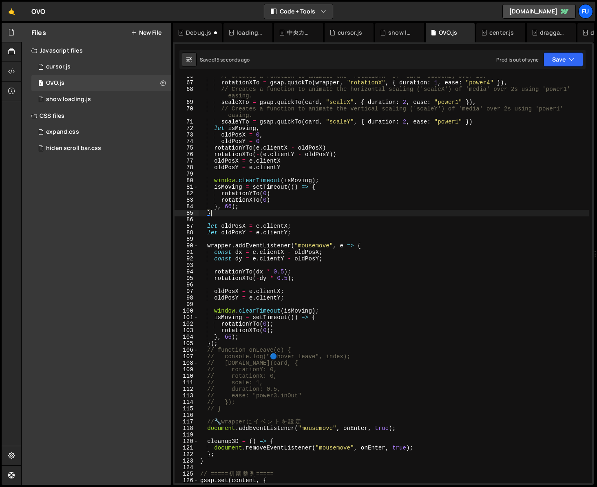
scroll to position [428, 0]
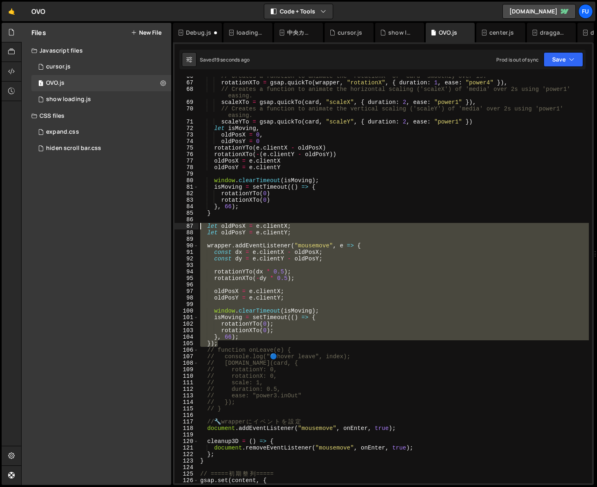
drag, startPoint x: 222, startPoint y: 345, endPoint x: 180, endPoint y: 224, distance: 128.6
click at [180, 224] on div "} 66 67 68 69 70 71 72 73 74 75 76 77 78 79 80 81 82 83 84 85 86 87 88 89 90 91…" at bounding box center [384, 280] width 418 height 407
type textarea "let oldPosX = e.clientX; let oldPosY = e.clientY;"
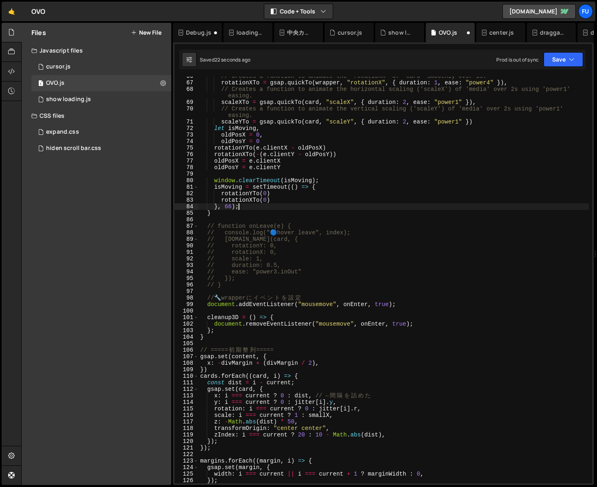
click at [267, 205] on div "// Creates a function to animate the 'rotationX' of 'card' smoothly over 1s. ro…" at bounding box center [394, 283] width 390 height 420
type textarea "}, 66);"
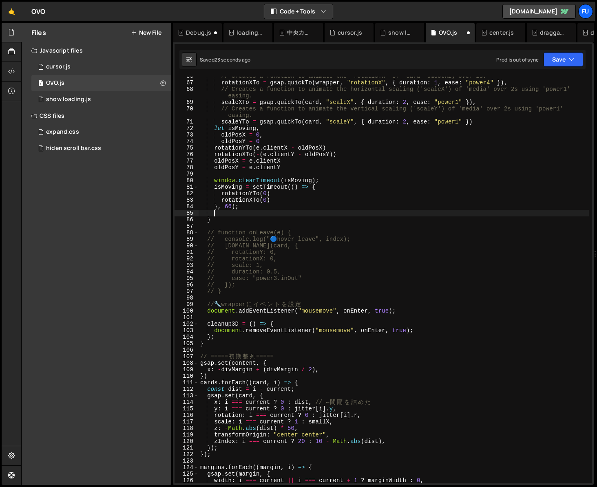
paste textarea "});"
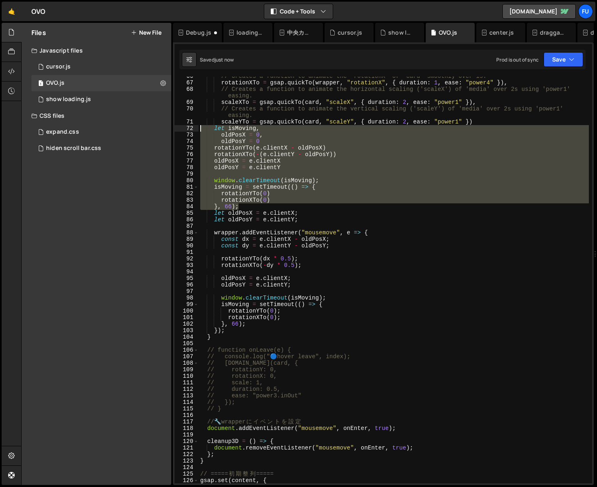
drag, startPoint x: 268, startPoint y: 205, endPoint x: 197, endPoint y: 130, distance: 103.3
click at [197, 130] on div "}); 66 67 68 69 70 71 72 73 74 75 76 77 78 79 80 81 82 83 84 85 86 87 88 89 90 …" at bounding box center [384, 280] width 418 height 407
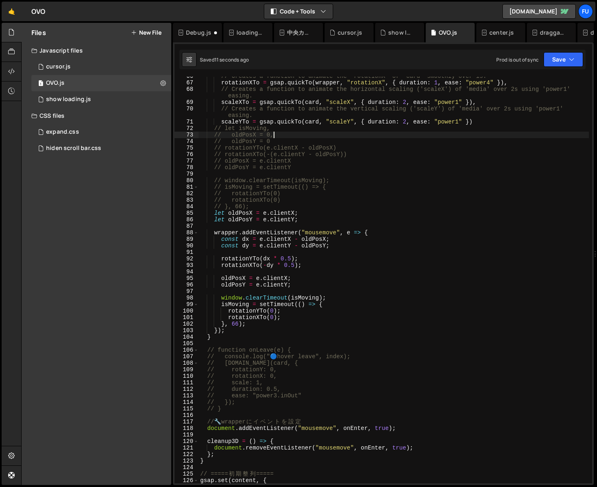
click at [285, 134] on div "// Creates a function to animate the 'rotationX' of 'card' smoothly over 1s. ro…" at bounding box center [394, 283] width 390 height 420
click at [285, 133] on div "// Creates a function to animate the 'rotationX' of 'card' smoothly over 1s. ro…" at bounding box center [394, 283] width 390 height 420
click at [285, 129] on div "// Creates a function to animate the 'rotationX' of 'card' smoothly over 1s. ro…" at bounding box center [394, 283] width 390 height 420
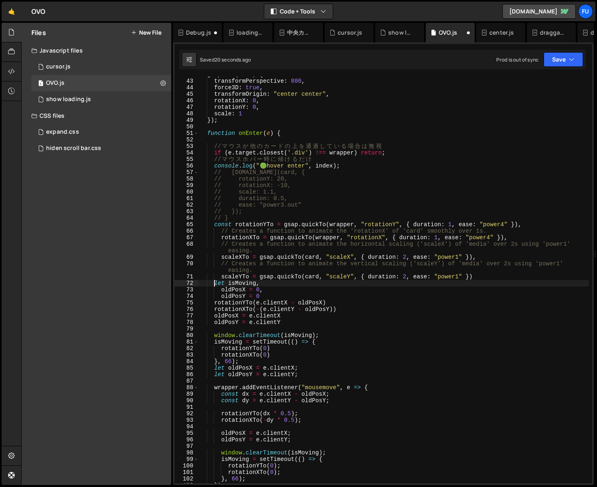
type textarea "});"
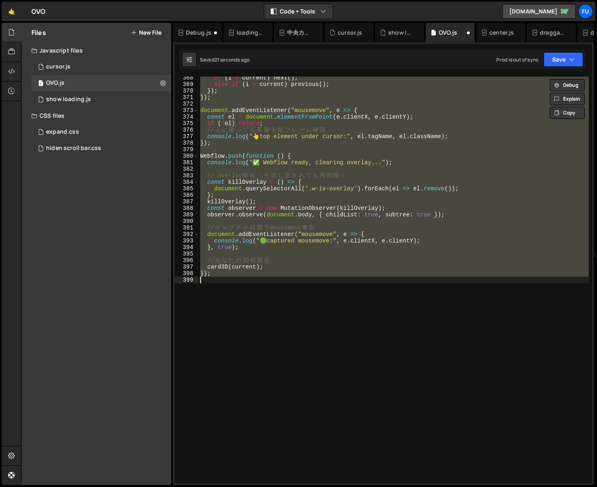
scroll to position [358, 0]
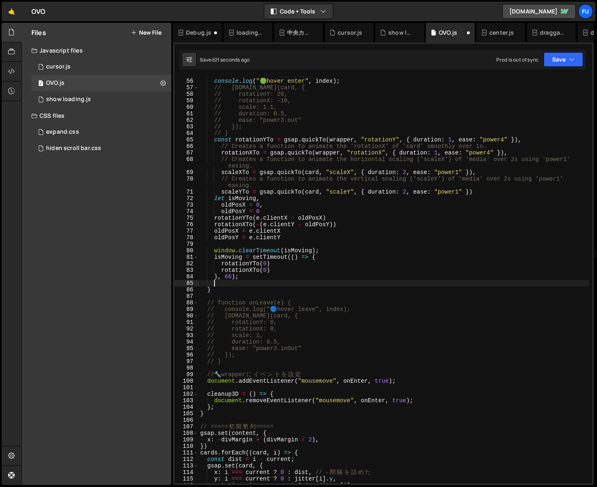
type textarea "}, 66);"
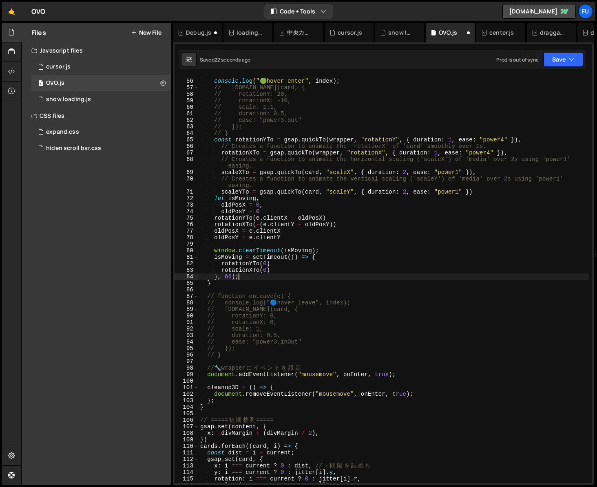
scroll to position [0, 0]
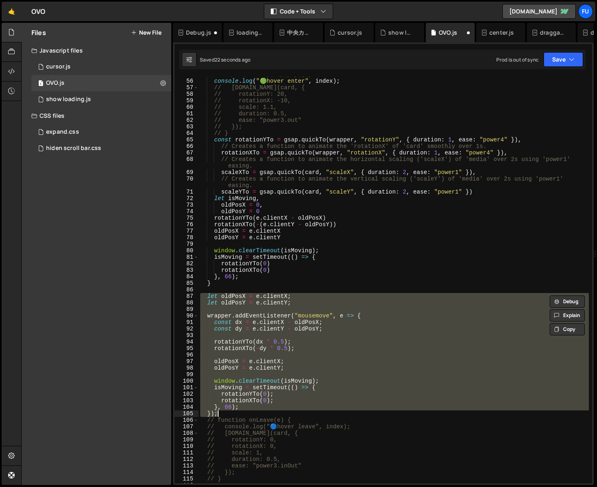
type textarea "});"
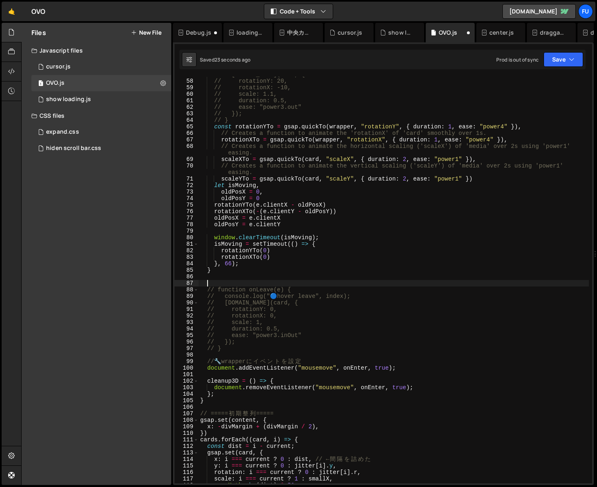
scroll to position [371, 0]
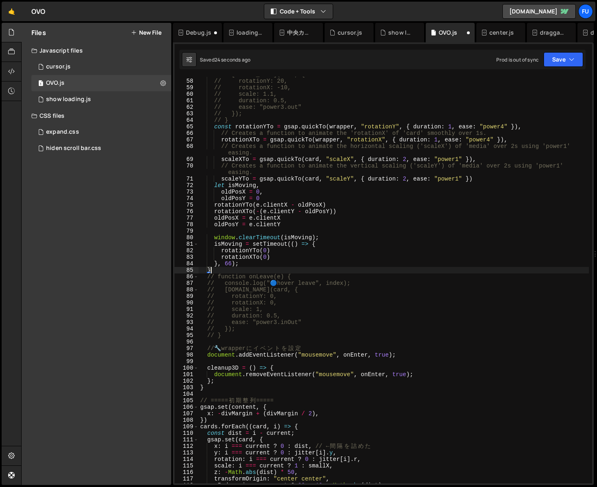
type textarea "oldPosY = e.clientY"
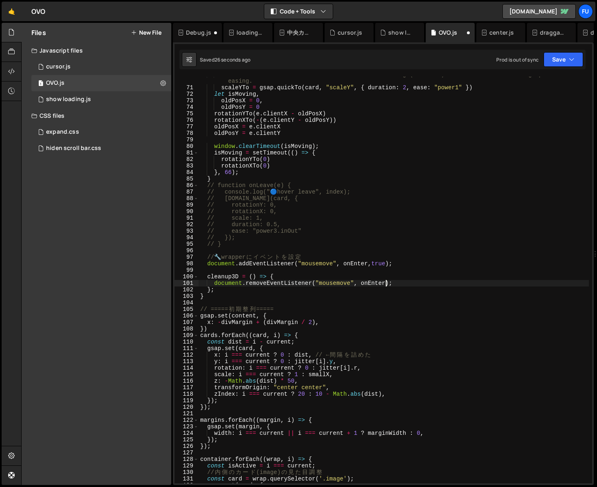
scroll to position [462, 0]
click at [388, 280] on div "// Creates a function to animate the vertical scaling ('scaleY') of 'media' ove…" at bounding box center [394, 284] width 390 height 427
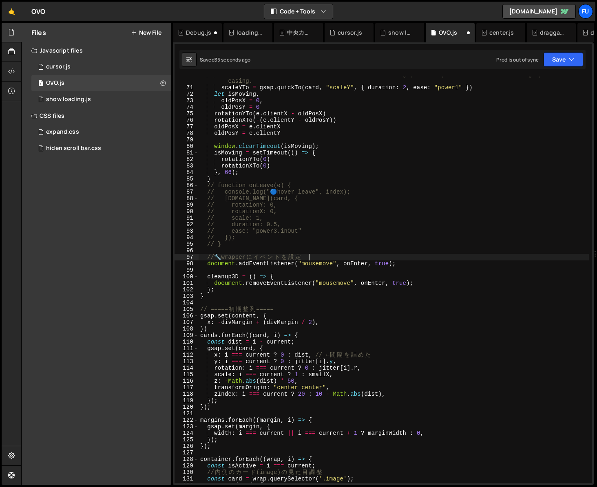
click at [472, 259] on div "// Creates a function to animate the vertical scaling ('scaleY') of 'media' ove…" at bounding box center [394, 284] width 390 height 427
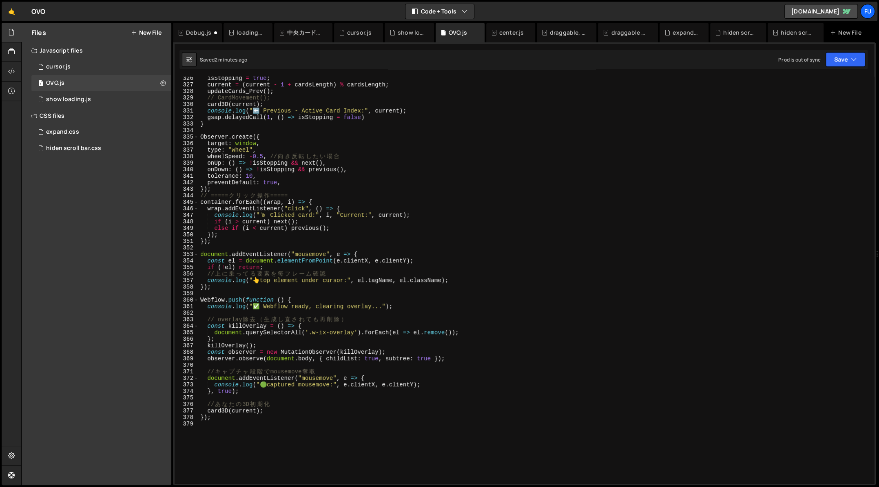
scroll to position [2126, 0]
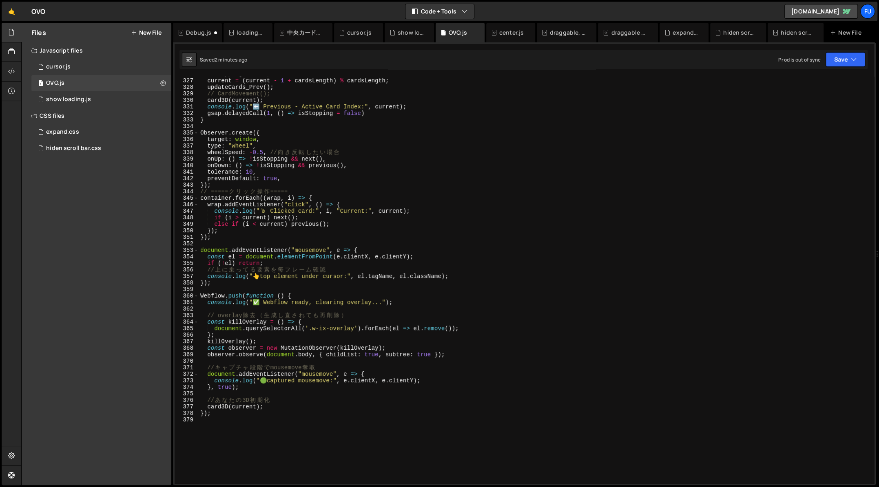
click at [388, 407] on div "isStopping = true ; current = ( current - 1 + cardsLength ) % cardsLength ; upd…" at bounding box center [535, 281] width 672 height 420
type textarea "card3D(current);"
click at [392, 394] on div "isStopping = true ; current = ( current - 1 + cardsLength ) % cardsLength ; upd…" at bounding box center [535, 281] width 672 height 420
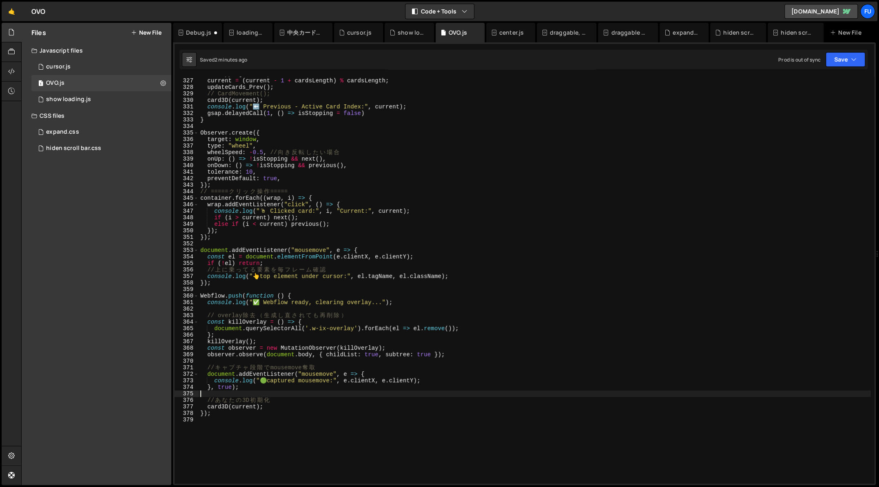
click at [392, 384] on div "isStopping = true ; current = ( current - 1 + cardsLength ) % cardsLength ; upd…" at bounding box center [535, 281] width 672 height 420
click at [381, 391] on div "isStopping = true ; current = ( current - 1 + cardsLength ) % cardsLength ; upd…" at bounding box center [535, 281] width 672 height 420
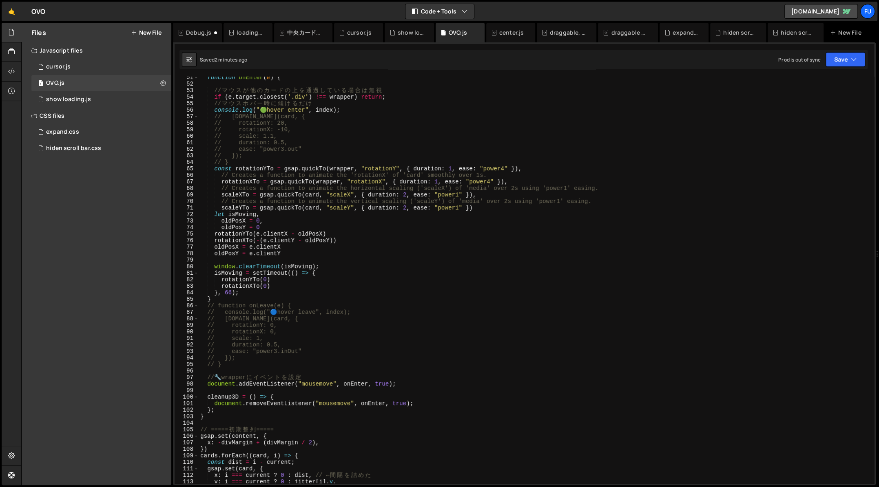
scroll to position [329, 0]
click at [341, 359] on div "function onEnter ( e ) { // マ ウ ス が 他 の カ ー ド の 上 を 通 過 し て い る 場 合 は 無 視 if ( …" at bounding box center [535, 284] width 672 height 420
type textarea "// });"
click at [251, 369] on div "function onEnter ( e ) { // マ ウ ス が 他 の カ ー ド の 上 を 通 過 し て い る 場 合 は 無 視 if ( …" at bounding box center [535, 284] width 672 height 420
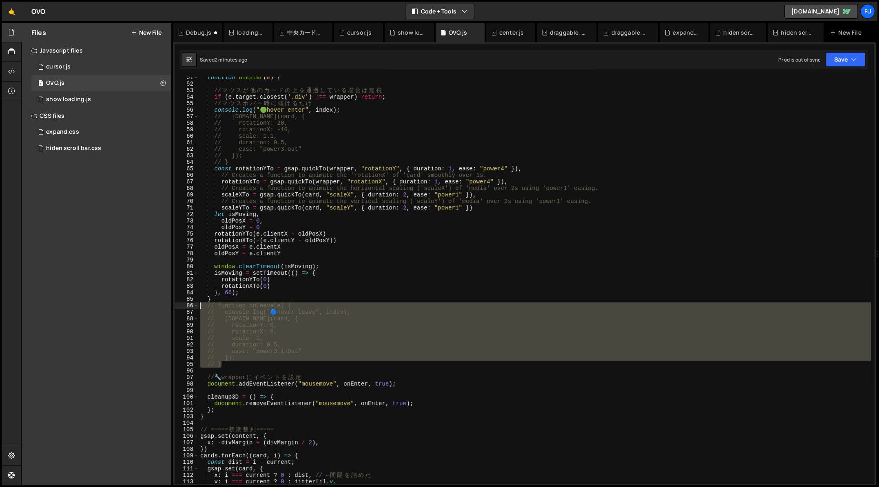
drag, startPoint x: 226, startPoint y: 363, endPoint x: 176, endPoint y: 303, distance: 77.9
click at [176, 303] on div "51 52 53 54 55 56 57 58 59 60 61 62 63 64 65 66 67 68 69 70 71 72 73 74 75 76 7…" at bounding box center [524, 280] width 699 height 407
type textarea "// function onLeave(e) { // console.log("🔵 hover leave", index);"
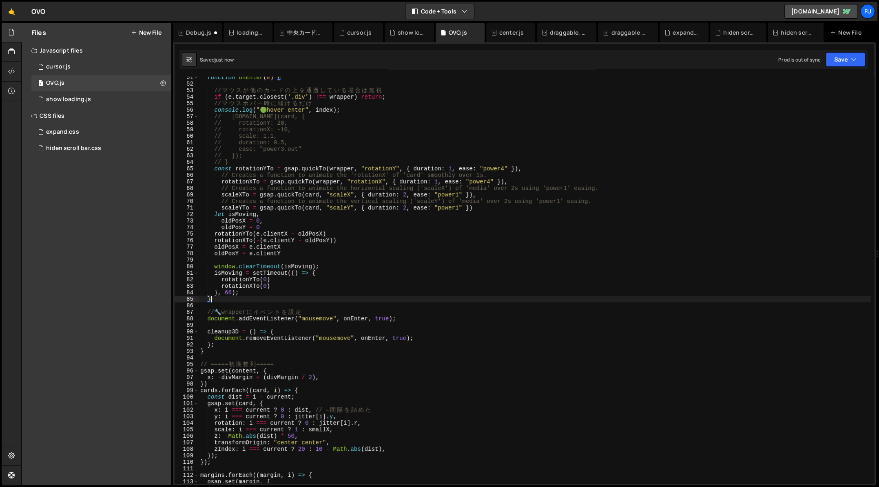
click at [233, 316] on div "function onEnter ( e ) { // マ ウ ス が 他 の カ ー ド の 上 を 通 過 し て い る 場 合 は 無 視 if ( …" at bounding box center [535, 284] width 672 height 420
type textarea "document.addEventListener("mousemove", onEnter, true);"
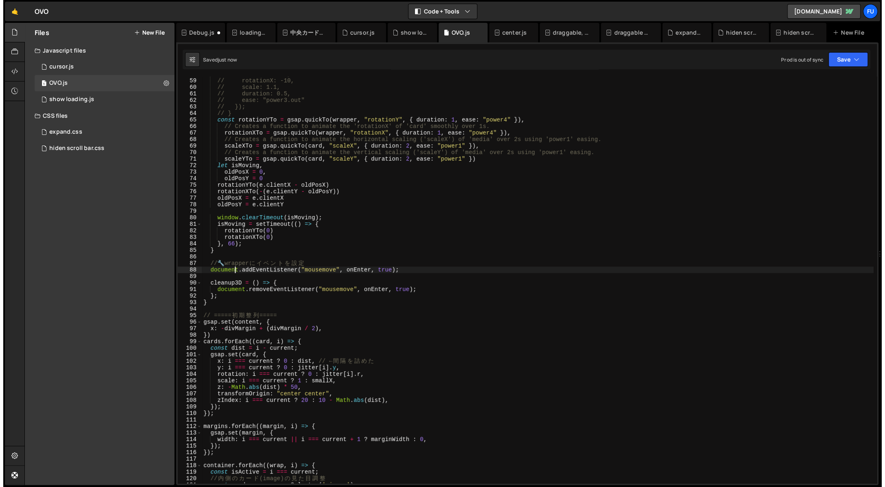
scroll to position [445, 0]
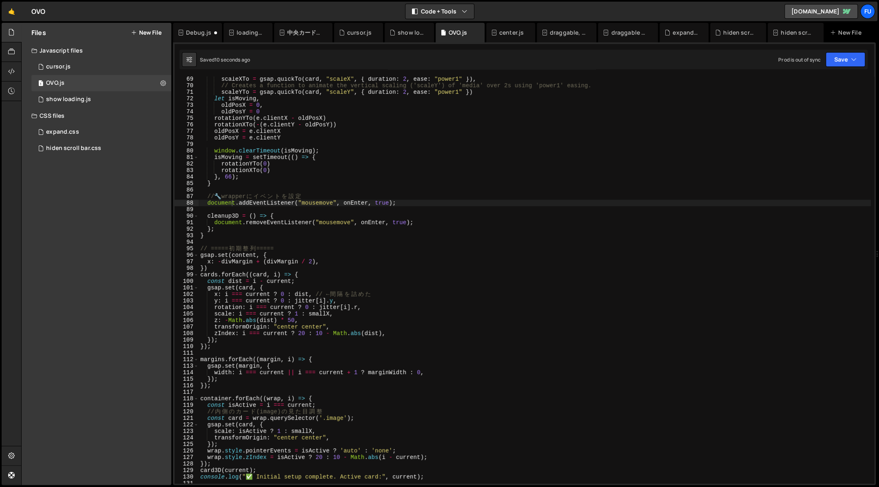
click at [3, 229] on div at bounding box center [12, 254] width 20 height 463
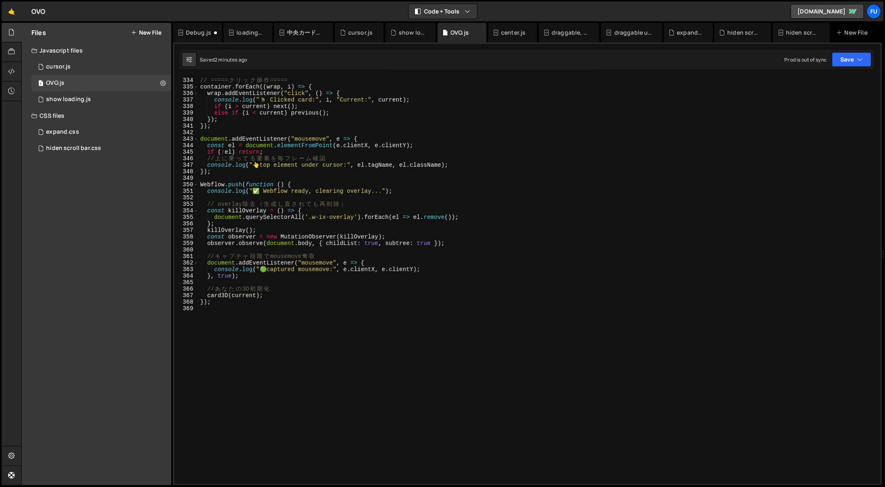
scroll to position [2181, 0]
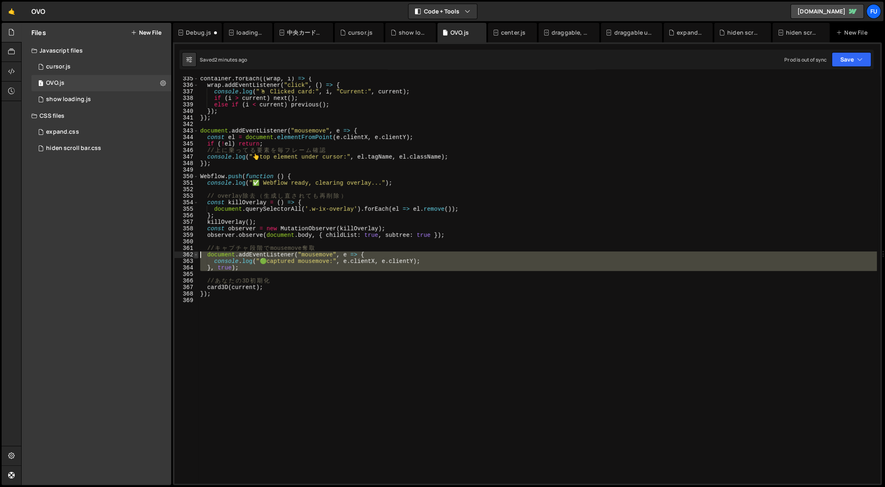
drag, startPoint x: 327, startPoint y: 272, endPoint x: 194, endPoint y: 256, distance: 134.3
click at [194, 256] on div "335 336 337 338 339 340 341 342 343 344 345 346 347 348 349 350 351 352 353 354…" at bounding box center [528, 280] width 706 height 407
click at [417, 201] on div "container . forEach (( wrap , i ) => { wrap . addEventListener ( "click" , ( ) …" at bounding box center [538, 285] width 679 height 420
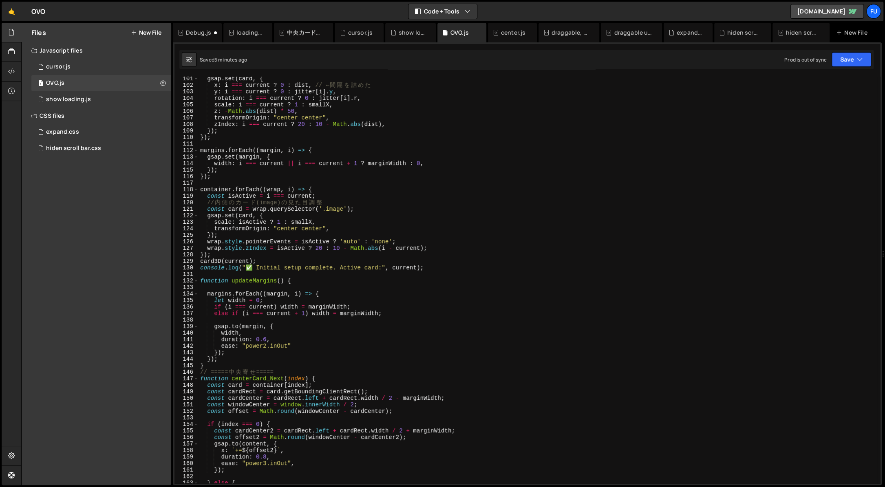
scroll to position [652, 0]
click at [456, 272] on div "const dist = i - current ; gsap . set ( card , { x : i === current ? 0 : dist ,…" at bounding box center [538, 281] width 679 height 420
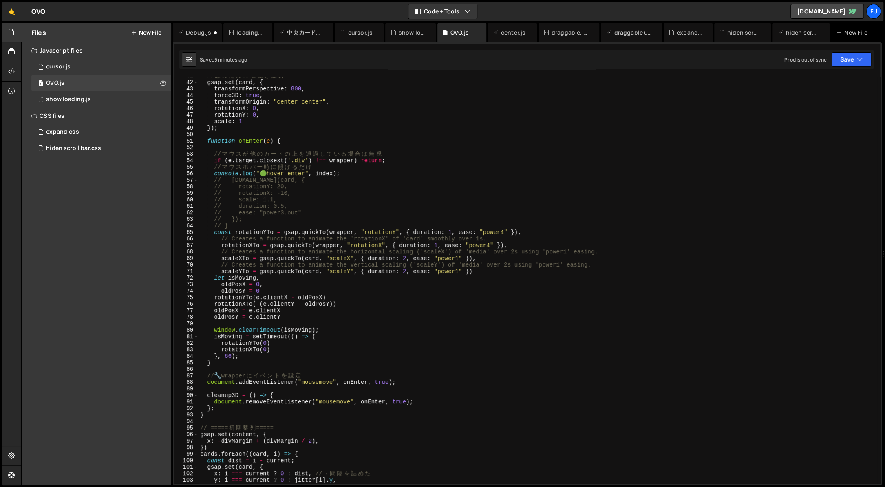
scroll to position [265, 0]
click at [290, 359] on div "// 念 の た め 3D 環 境 を 強 制 gsap . set ( card , { transformPerspective : 800 , forc…" at bounding box center [538, 283] width 679 height 420
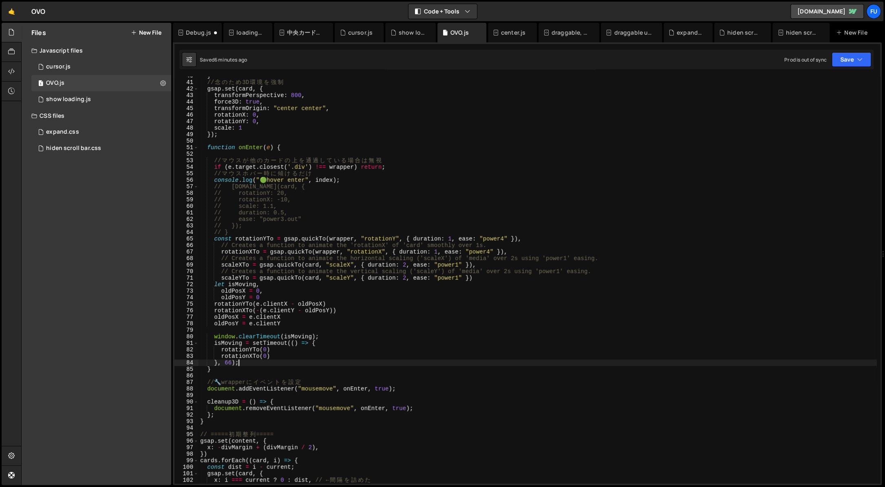
scroll to position [252, 0]
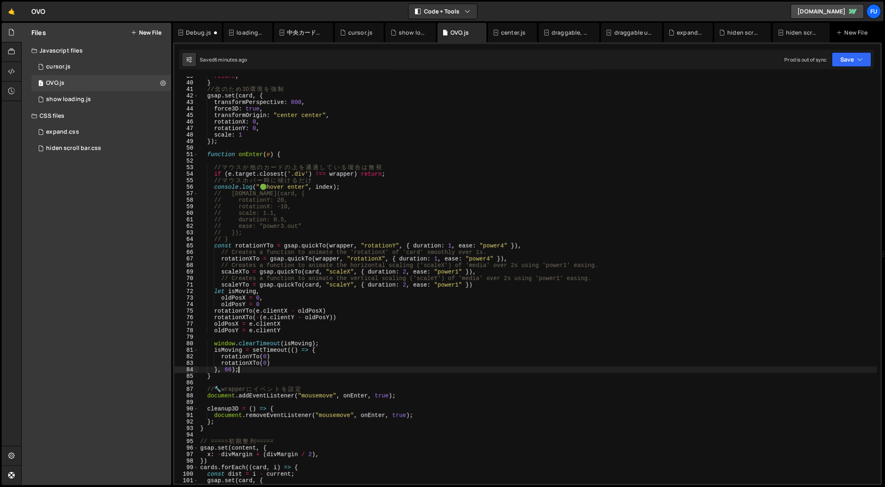
click at [376, 254] on div "return ; } // 念 の た め 3D 環 境 を 強 制 gsap . set ( card , { transformPerspective :…" at bounding box center [538, 283] width 679 height 420
click at [453, 246] on div "return ; } // 念 の た め 3D 環 境 を 強 制 gsap . set ( card , { transformPerspective :…" at bounding box center [538, 283] width 679 height 420
click at [438, 261] on div "return ; } // 念 の た め 3D 環 境 を 強 制 gsap . set ( card , { transformPerspective :…" at bounding box center [538, 283] width 679 height 420
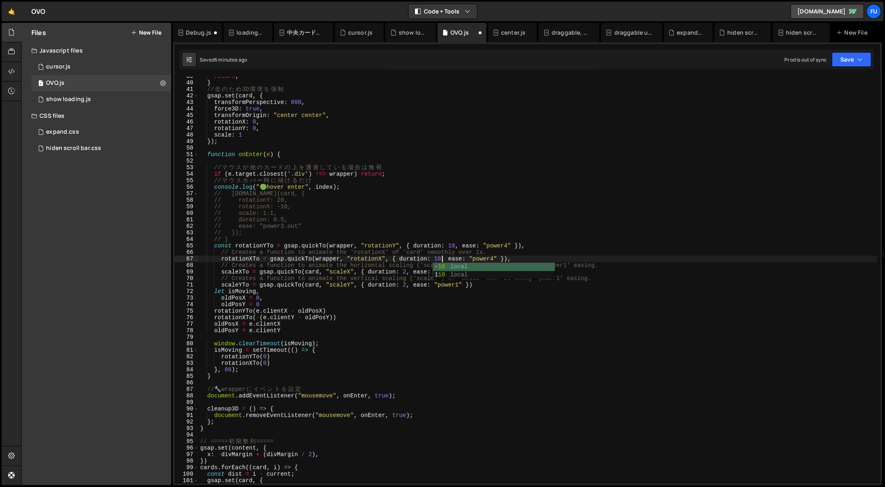
click at [409, 270] on div "return ; } // 念 の た め 3D 環 境 を 強 制 gsap . set ( card , { transformPerspective :…" at bounding box center [538, 283] width 679 height 420
click at [414, 303] on div "return ; } // 念 の た め 3D 環 境 を 強 制 gsap . set ( card , { transformPerspective :…" at bounding box center [538, 283] width 679 height 420
click at [543, 286] on div "return ; } // 念 の た め 3D 環 境 を 強 制 gsap . set ( card , { transformPerspective :…" at bounding box center [538, 283] width 679 height 420
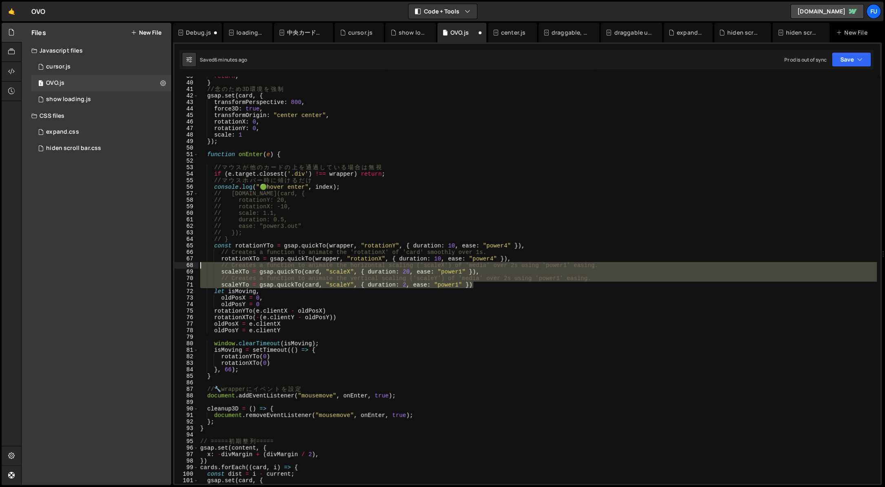
drag, startPoint x: 525, startPoint y: 285, endPoint x: 185, endPoint y: 266, distance: 340.7
click at [185, 266] on div "scaleYTo = gsap.quickTo(card, "scaleY", { duration: 2, ease: "power1" }) 39 40 …" at bounding box center [528, 280] width 706 height 407
type textarea "// Creates a function to animate the horizontal scaling ('scaleX') of 'media' o…"
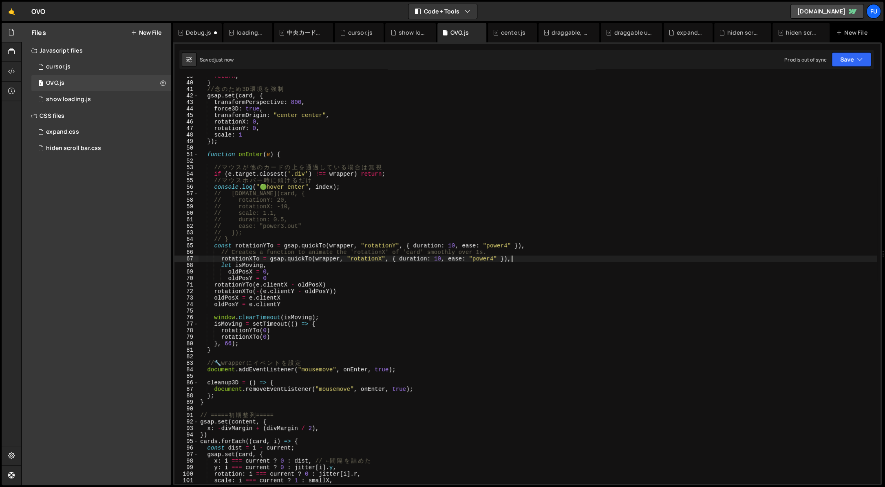
type textarea "rotationXTo = gsap.quickTo(wrapper, "rotationX", { duration: 10, ease: "power4"…"
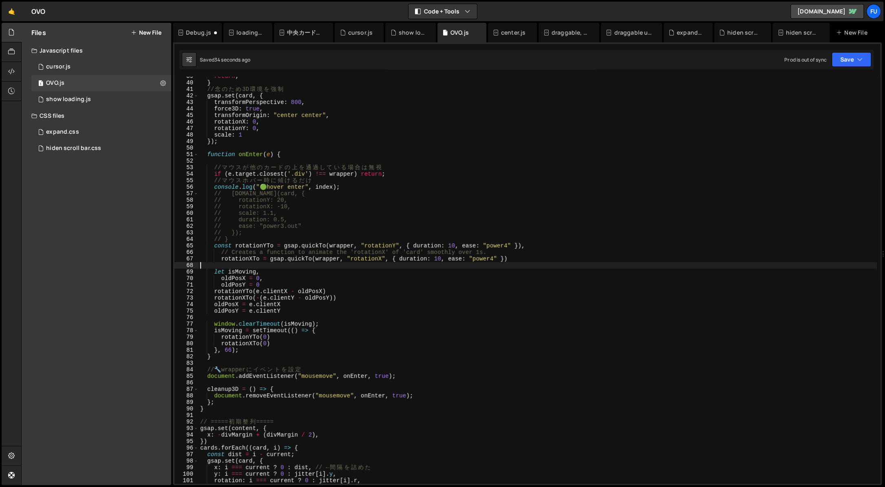
click at [343, 281] on div "return ; } // 念 の た め 3D 環 境 を 強 制 gsap . set ( card , { transformPerspective :…" at bounding box center [538, 283] width 679 height 420
click at [342, 286] on div "return ; } // 念 の た め 3D 環 境 を 強 制 gsap . set ( card , { transformPerspective :…" at bounding box center [538, 283] width 679 height 420
click at [288, 290] on div "return ; } // 念 の た め 3D 環 境 を 強 制 gsap . set ( card , { transformPerspective :…" at bounding box center [538, 283] width 679 height 420
click at [281, 288] on div "return ; } // 念 の た め 3D 環 境 を 強 制 gsap . set ( card , { transformPerspective :…" at bounding box center [538, 283] width 679 height 420
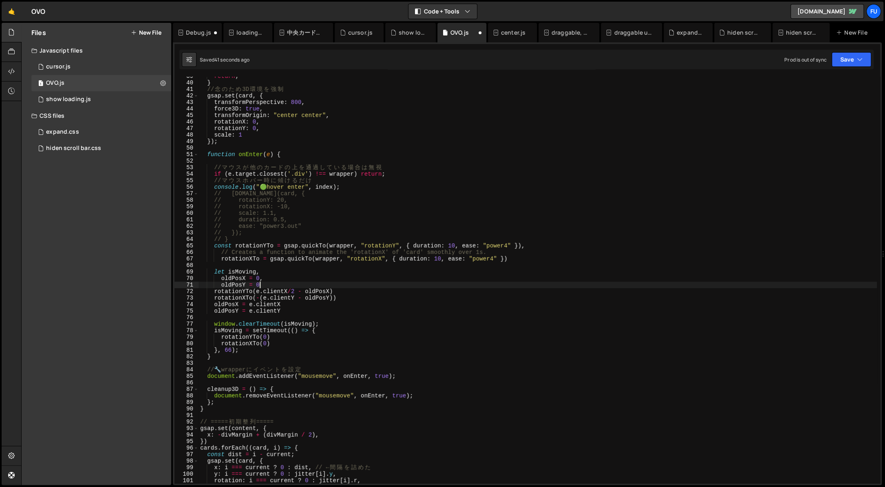
scroll to position [0, 4]
click at [297, 295] on div "return ; } // 念 の た め 3D 環 境 を 強 制 gsap . set ( card , { transformPerspective :…" at bounding box center [538, 283] width 679 height 420
click at [458, 244] on div "return ; } // 念 の た め 3D 環 境 を 強 制 gsap . set ( card , { transformPerspective :…" at bounding box center [538, 283] width 679 height 420
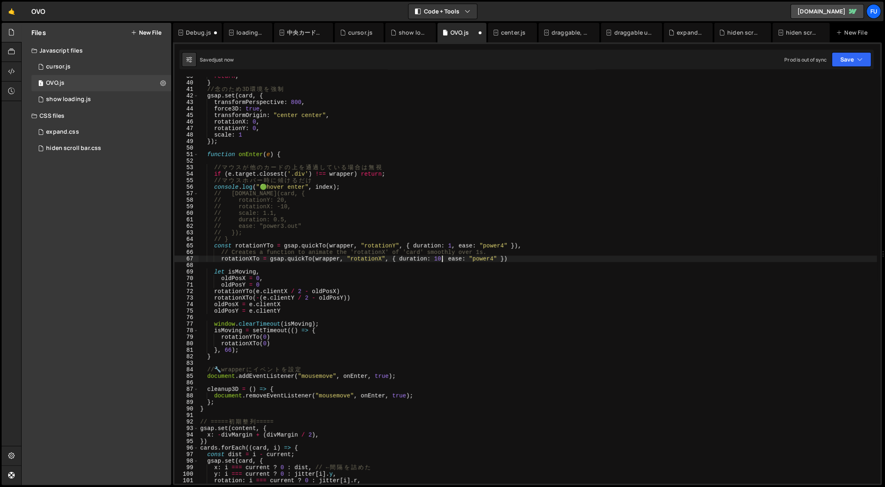
click at [443, 258] on div "return ; } // 念 の た め 3D 環 境 を 強 制 gsap . set ( card , { transformPerspective :…" at bounding box center [538, 283] width 679 height 420
click at [373, 305] on div "return ; } // 念 の た め 3D 環 境 を 強 制 gsap . set ( card , { transformPerspective :…" at bounding box center [538, 283] width 679 height 420
type textarea "oldPosX = e.clientX"
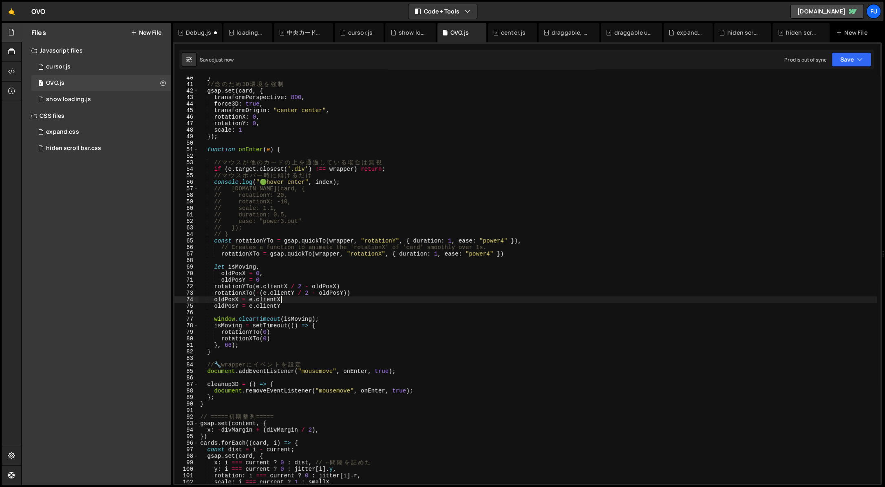
scroll to position [257, 0]
click at [340, 315] on div "} // 念 の た め 3D 環 境 を 強 制 gsap . set ( card , { transformPerspective : 800 , fo…" at bounding box center [538, 285] width 679 height 420
click at [304, 342] on div "} // 念 の た め 3D 環 境 を 強 制 gsap . set ( card , { transformPerspective : 800 , fo…" at bounding box center [538, 285] width 679 height 420
click at [321, 341] on div "} // 念 の た め 3D 環 境 を 強 制 gsap . set ( card , { transformPerspective : 800 , fo…" at bounding box center [538, 285] width 679 height 420
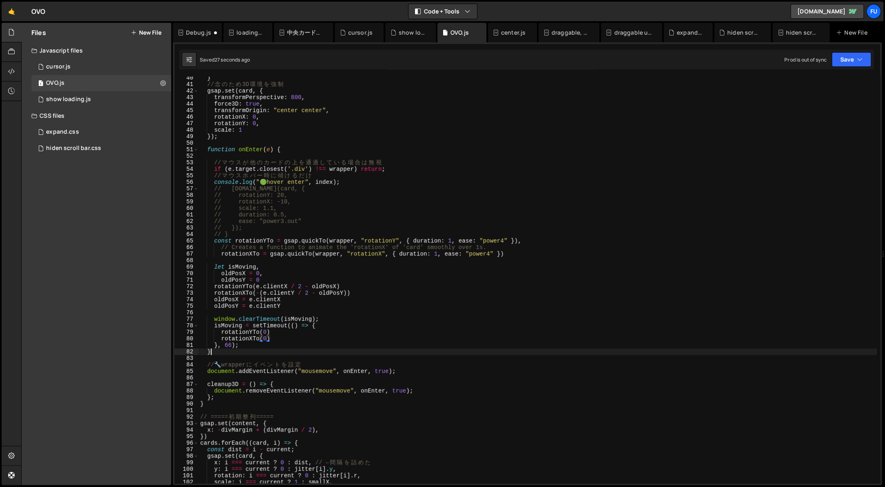
click at [319, 354] on div "} // 念 の た め 3D 環 境 を 強 制 gsap . set ( card , { transformPerspective : 800 , fo…" at bounding box center [538, 285] width 679 height 420
drag, startPoint x: 347, startPoint y: 400, endPoint x: 345, endPoint y: 391, distance: 9.7
click at [345, 391] on div "} // 念 の た め 3D 環 境 を 強 制 gsap . set ( card , { transformPerspective : 800 , fo…" at bounding box center [538, 285] width 679 height 420
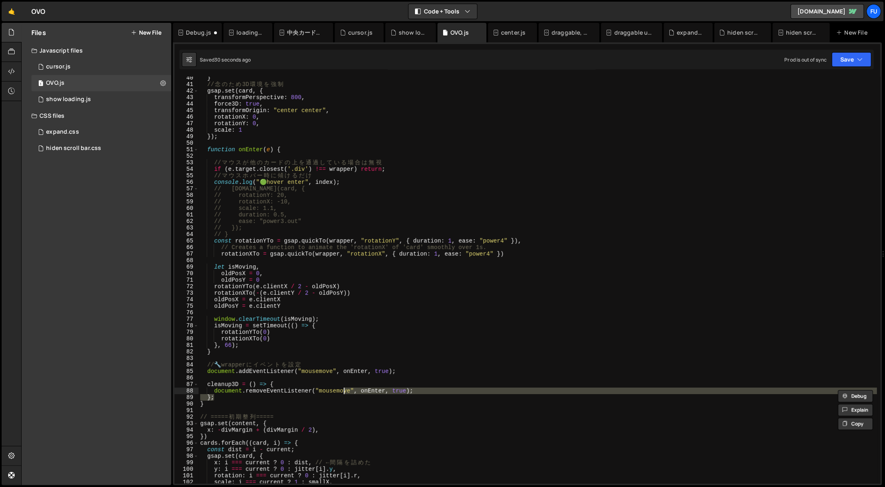
click at [315, 419] on div "} // 念 の た め 3D 環 境 を 強 制 gsap . set ( card , { transformPerspective : 800 , fo…" at bounding box center [538, 285] width 679 height 420
type textarea "// ===== 初期整列 ====="
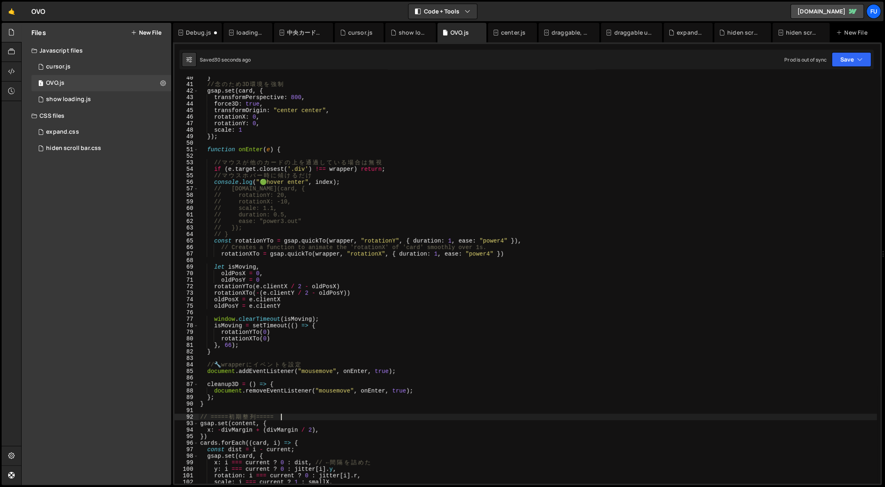
click at [286, 410] on div "} // 念 の た め 3D 環 境 を 強 制 gsap . set ( card , { transformPerspective : 800 , fo…" at bounding box center [538, 285] width 679 height 420
click at [285, 410] on div "} // 念 の た め 3D 環 境 を 強 制 gsap . set ( card , { transformPerspective : 800 , fo…" at bounding box center [538, 285] width 679 height 420
click at [284, 405] on div "} // 念 の た め 3D 環 境 を 強 制 gsap . set ( card , { transformPerspective : 800 , fo…" at bounding box center [538, 285] width 679 height 420
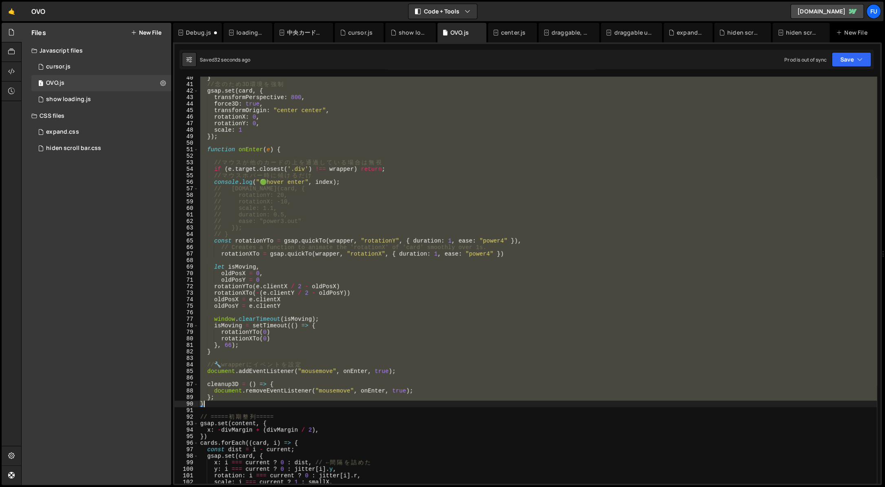
drag, startPoint x: 284, startPoint y: 405, endPoint x: 237, endPoint y: 344, distance: 77.3
click at [237, 344] on div "} // 念 の た め 3D 環 境 を 強 制 gsap . set ( card , { transformPerspective : 800 , fo…" at bounding box center [538, 285] width 679 height 420
click at [254, 353] on div "} // 念 の た め 3D 環 境 を 強 制 gsap . set ( card , { transformPerspective : 800 , fo…" at bounding box center [538, 280] width 679 height 407
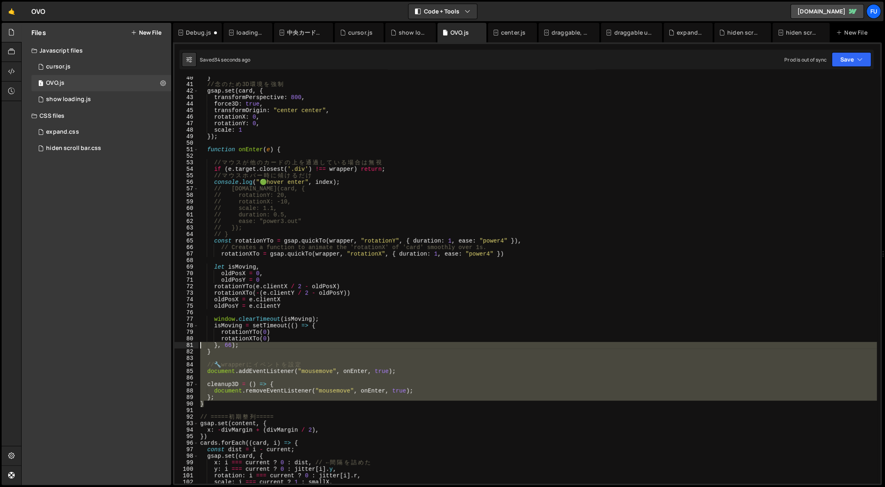
scroll to position [128, 0]
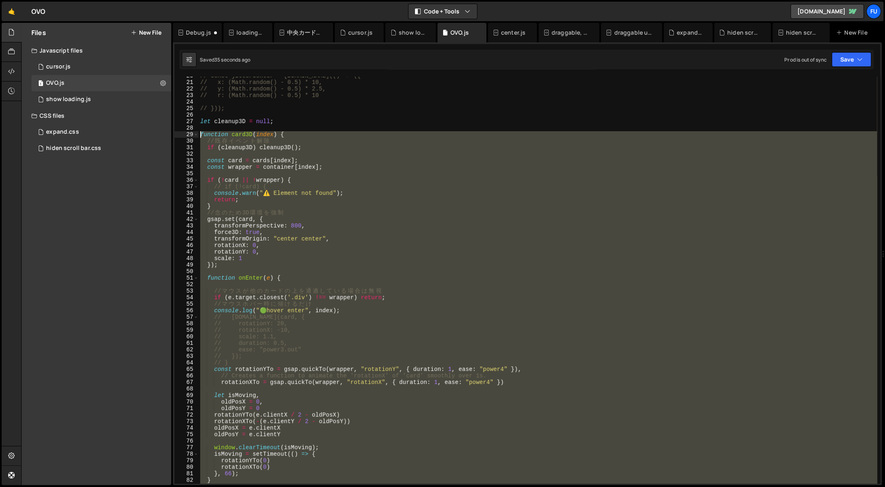
drag, startPoint x: 221, startPoint y: 407, endPoint x: 182, endPoint y: 135, distance: 274.8
click at [182, 135] on div "} 20 21 22 23 24 25 26 27 28 29 30 31 32 33 34 35 36 37 38 39 40 41 42 43 44 45…" at bounding box center [528, 280] width 706 height 407
click at [336, 205] on div "// const jitterCenter = [DOMAIN_NAME](() => ({ // x: (Math.random() - 0.5) * 10…" at bounding box center [538, 280] width 679 height 407
type textarea "}"
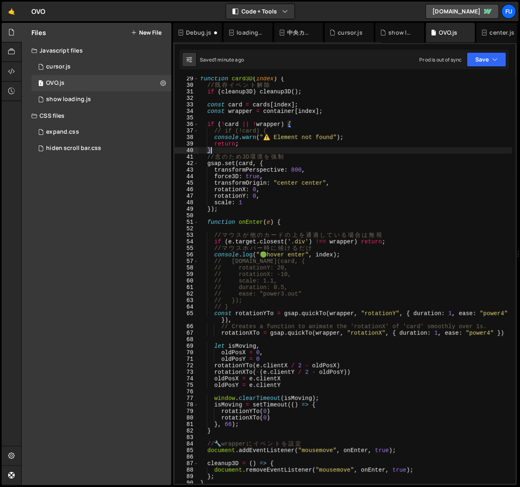
scroll to position [184, 0]
click at [493, 66] on button "Save" at bounding box center [487, 59] width 40 height 15
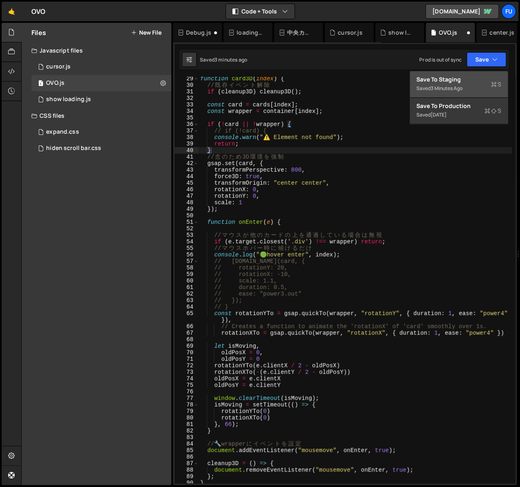
click at [460, 89] on div "3 minutes ago" at bounding box center [447, 88] width 32 height 7
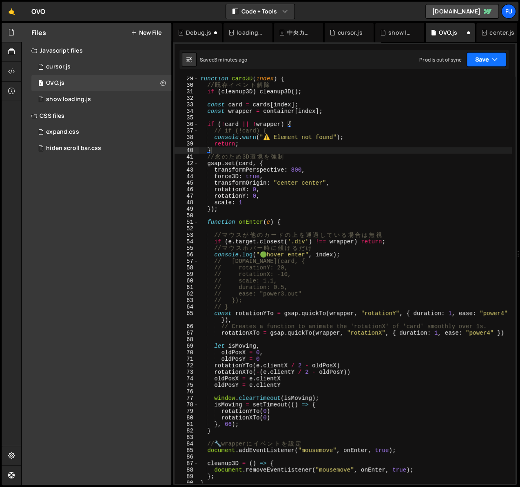
click at [500, 61] on button "Save" at bounding box center [487, 59] width 40 height 15
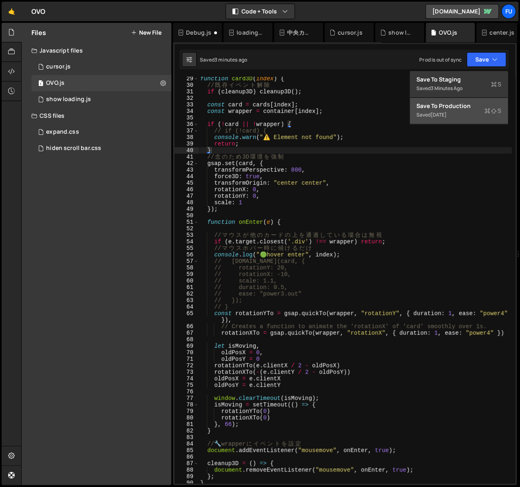
click at [481, 107] on div "Save to Production S" at bounding box center [458, 106] width 85 height 8
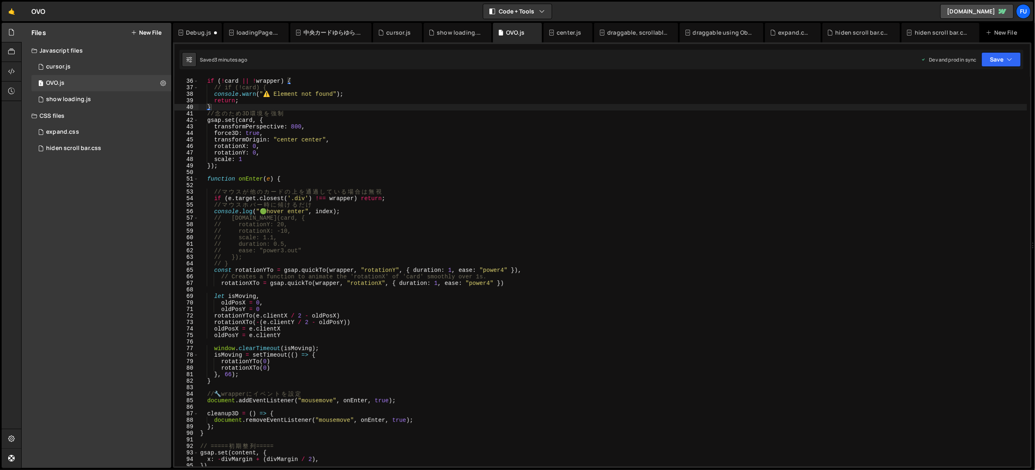
scroll to position [2078, 0]
